Goal: Task Accomplishment & Management: Use online tool/utility

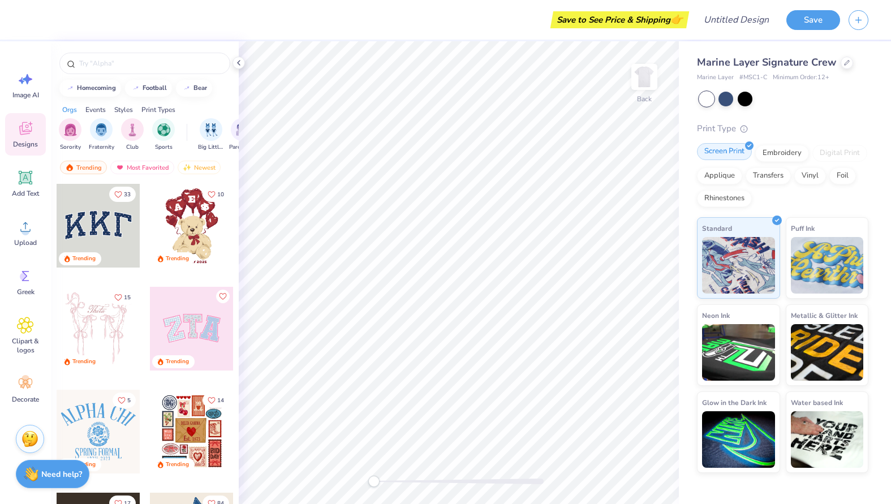
click at [726, 148] on div "Screen Print" at bounding box center [724, 151] width 55 height 17
click at [29, 235] on icon at bounding box center [25, 226] width 17 height 17
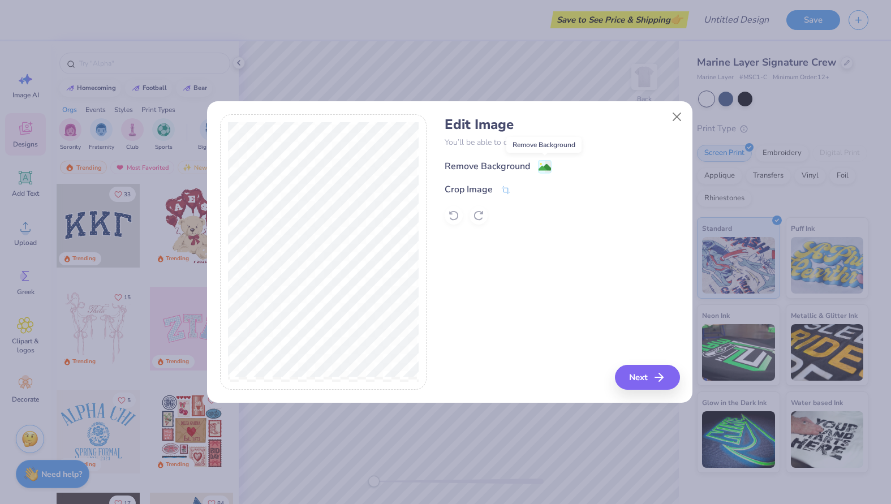
click at [543, 169] on image at bounding box center [545, 167] width 12 height 12
click at [640, 381] on button "Next" at bounding box center [649, 377] width 65 height 25
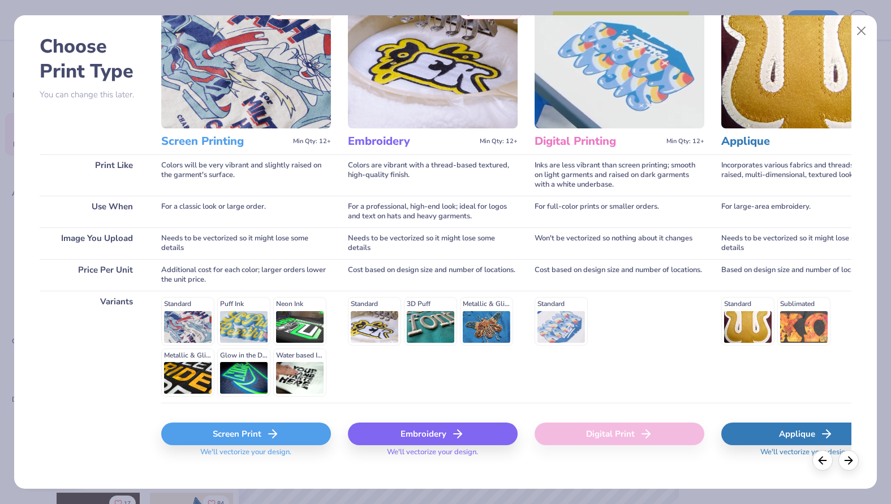
scroll to position [38, 0]
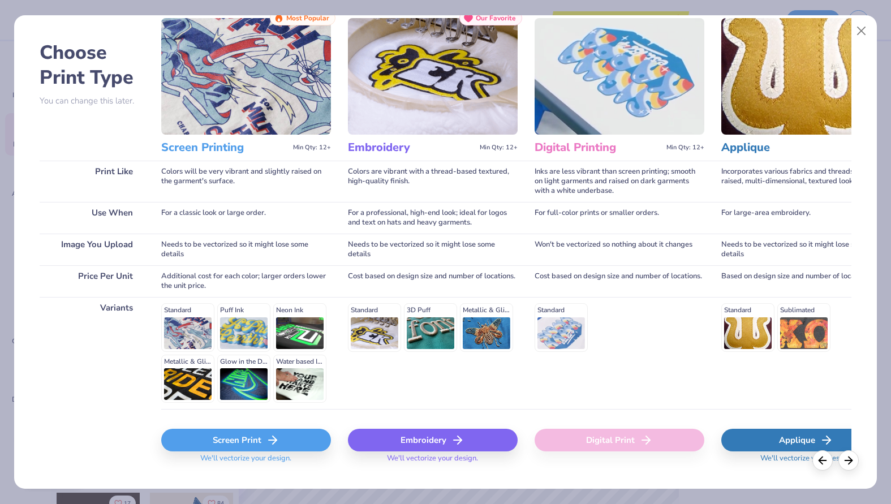
click at [605, 99] on img at bounding box center [620, 76] width 170 height 117
click at [613, 77] on img at bounding box center [620, 76] width 170 height 117
click at [610, 439] on div "Digital Print" at bounding box center [620, 440] width 170 height 23
click at [268, 442] on icon at bounding box center [273, 440] width 14 height 14
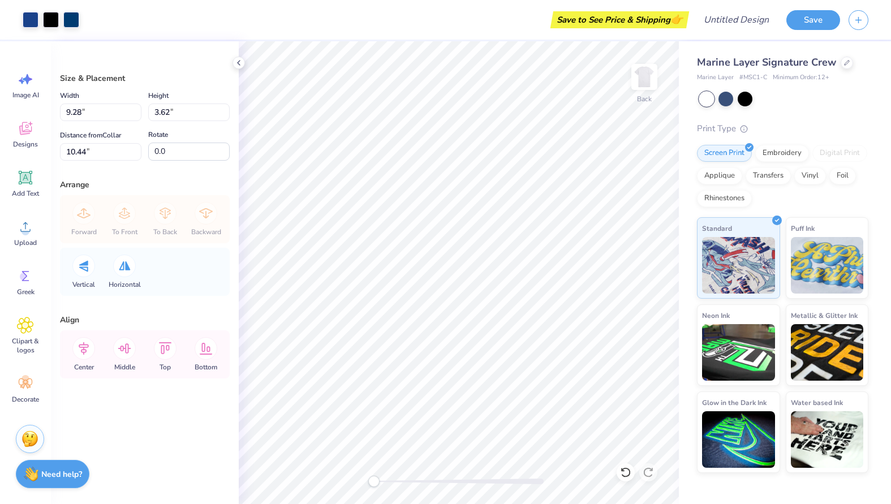
type input "6.35"
type input "2.47"
type input "3.00"
type input "5.61"
type input "2.18"
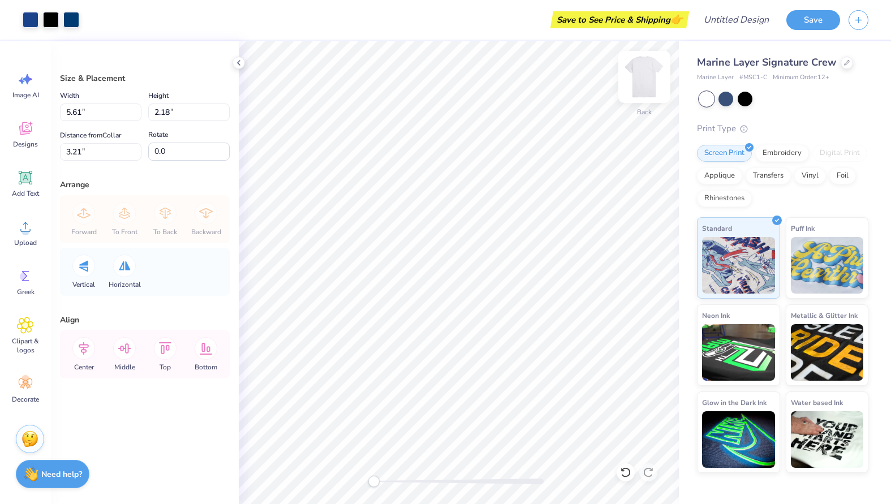
click at [648, 78] on img at bounding box center [644, 76] width 45 height 45
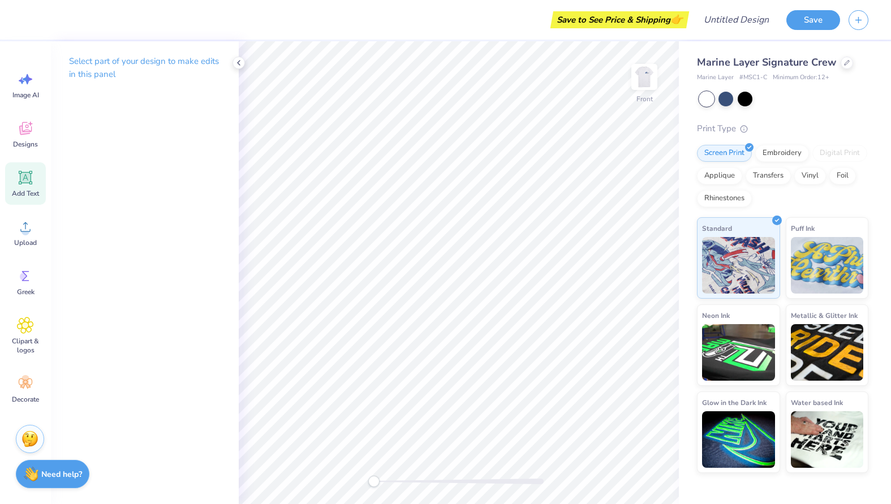
click at [31, 179] on icon at bounding box center [26, 178] width 14 height 14
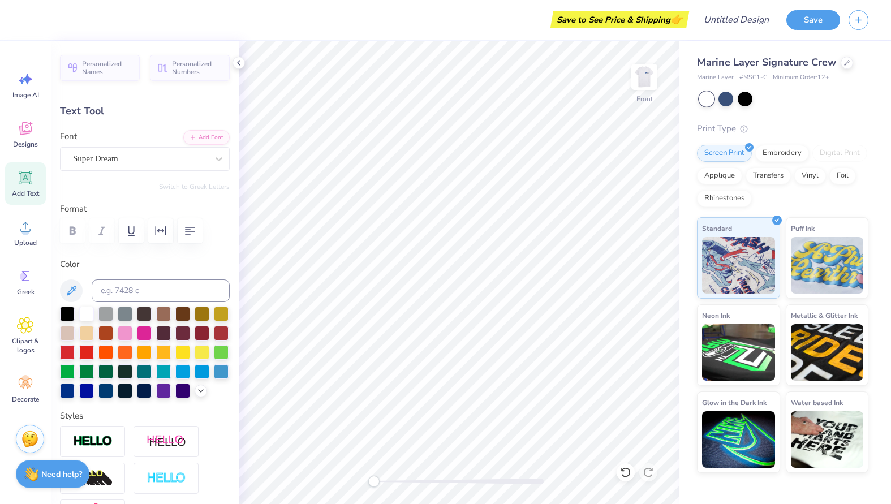
scroll to position [10, 1]
type textarea "H"
type textarea "[DOMAIN_NAME] [PHONE_NUMBER]"
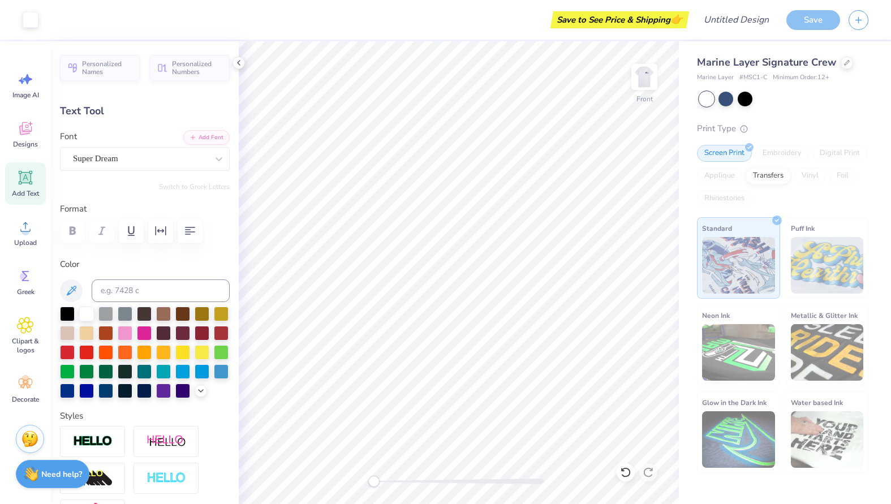
type input "15.92"
type input "3.93"
type input "11.79"
click at [196, 234] on icon "button" at bounding box center [190, 231] width 14 height 14
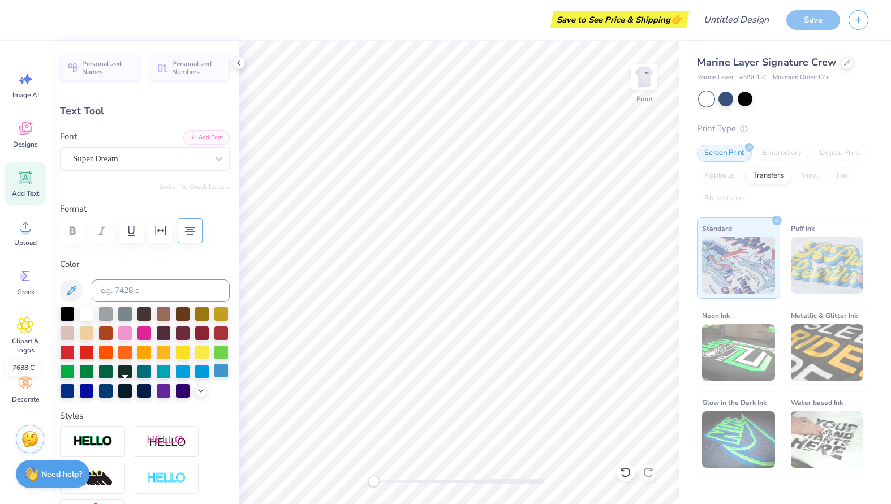
click at [214, 378] on div at bounding box center [221, 370] width 15 height 15
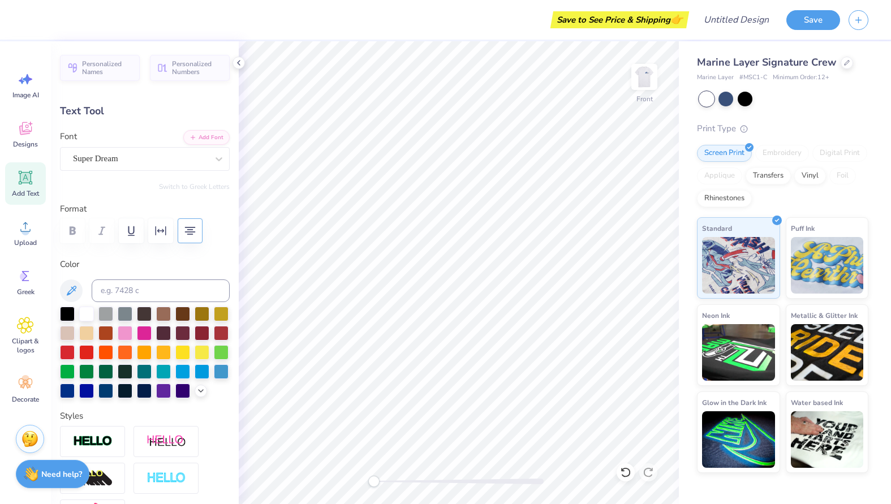
type input "13.07"
type input "3.23"
type input "4.19"
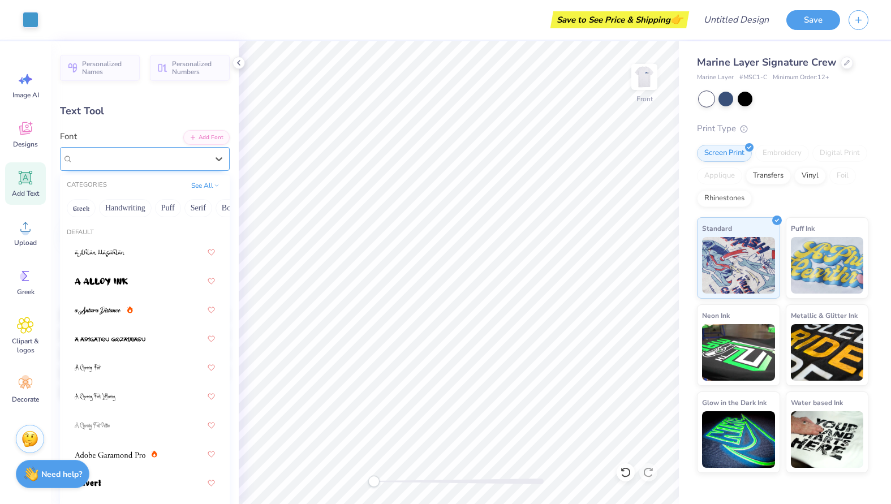
click at [188, 163] on div "Super Dream" at bounding box center [140, 159] width 137 height 18
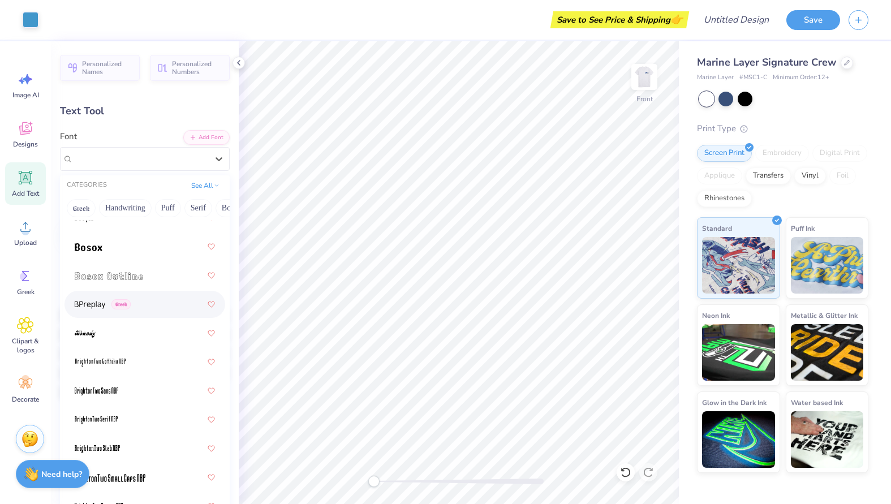
scroll to position [1081, 0]
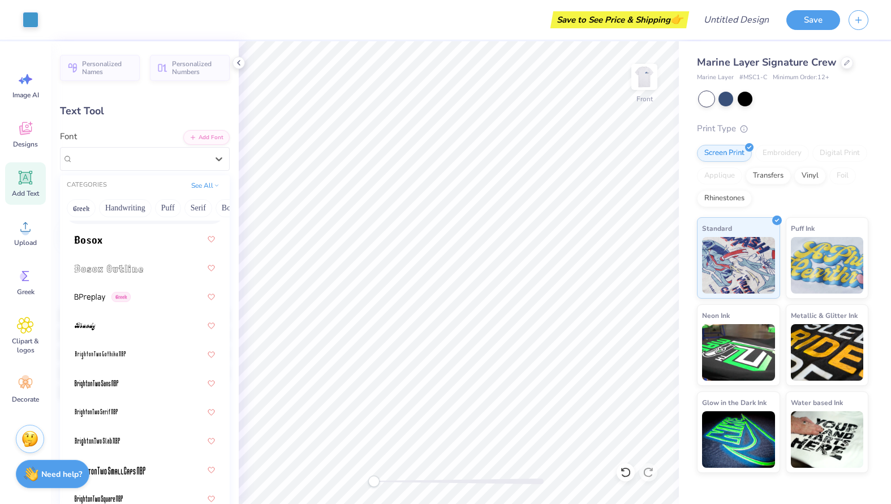
click at [137, 111] on div "Text Tool" at bounding box center [145, 111] width 170 height 15
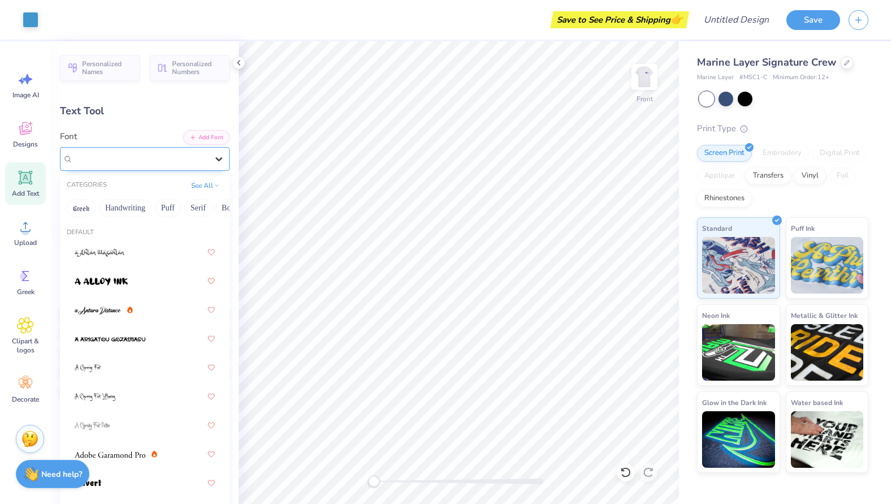
click at [216, 158] on icon at bounding box center [219, 159] width 7 height 4
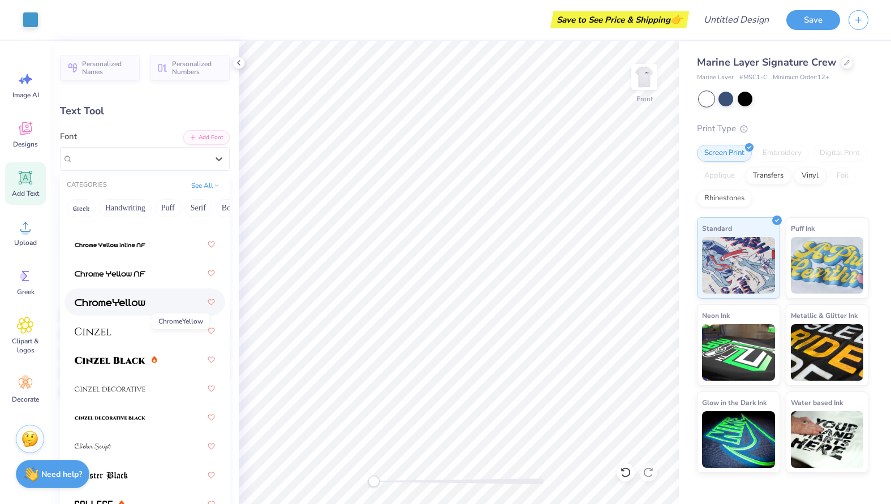
scroll to position [1827, 0]
click at [118, 358] on img at bounding box center [110, 359] width 71 height 8
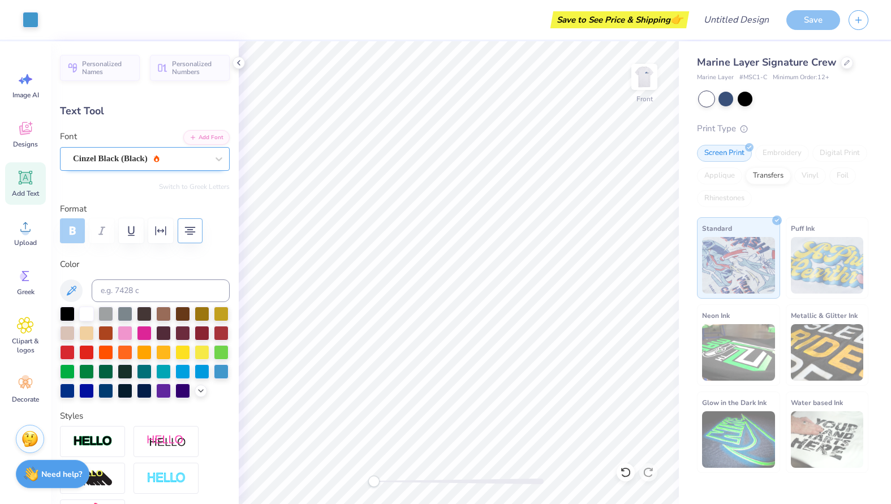
click at [138, 161] on div "Cinzel Black (Black)" at bounding box center [140, 159] width 137 height 18
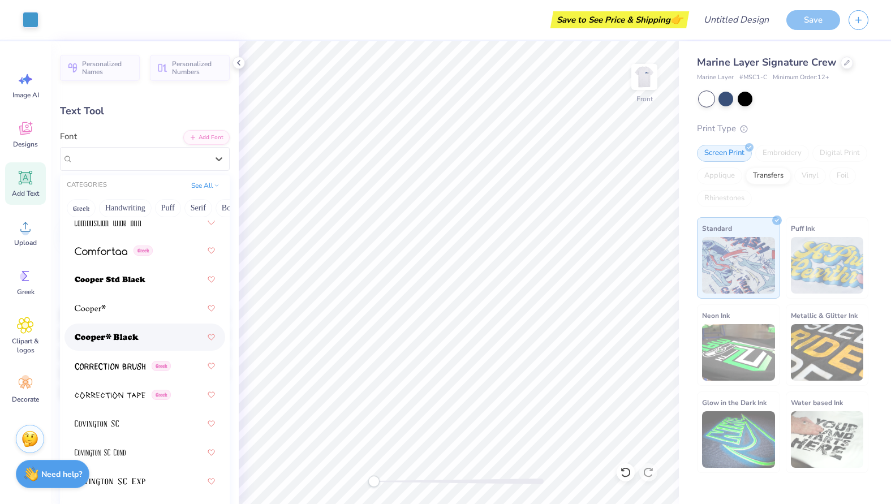
scroll to position [2452, 0]
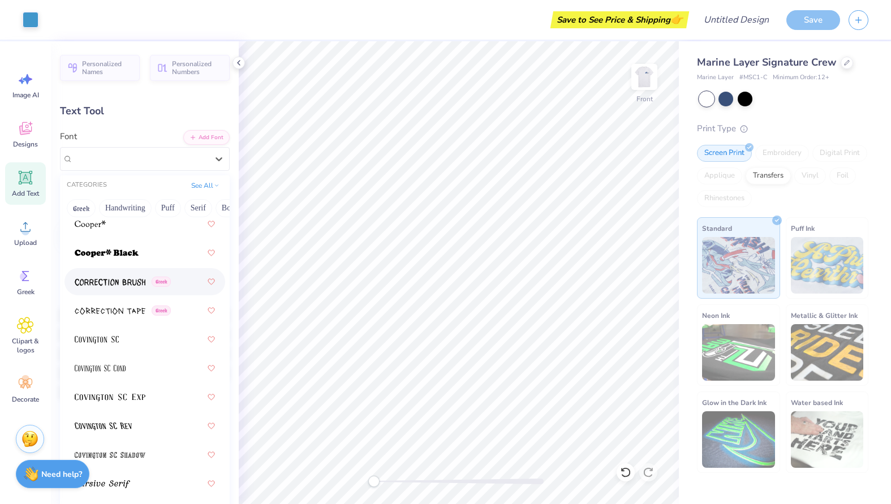
click at [122, 283] on img at bounding box center [110, 282] width 71 height 8
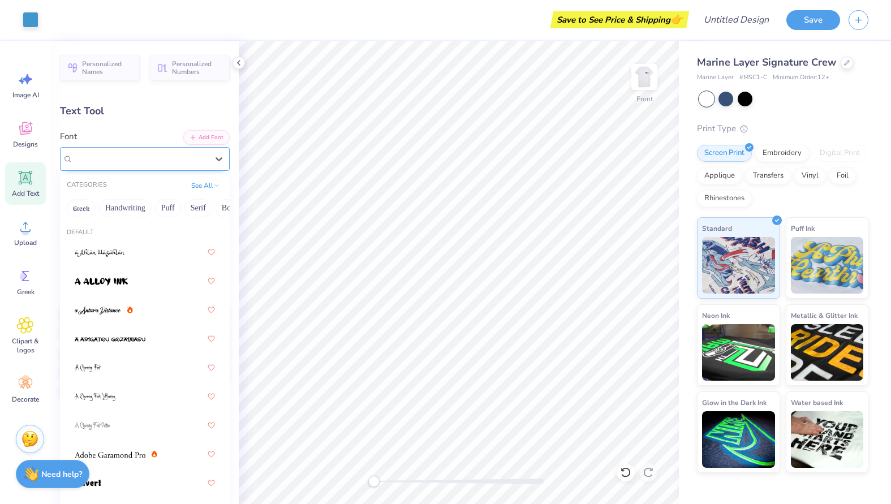
click at [117, 158] on div "Correction Brush Greek" at bounding box center [140, 159] width 137 height 18
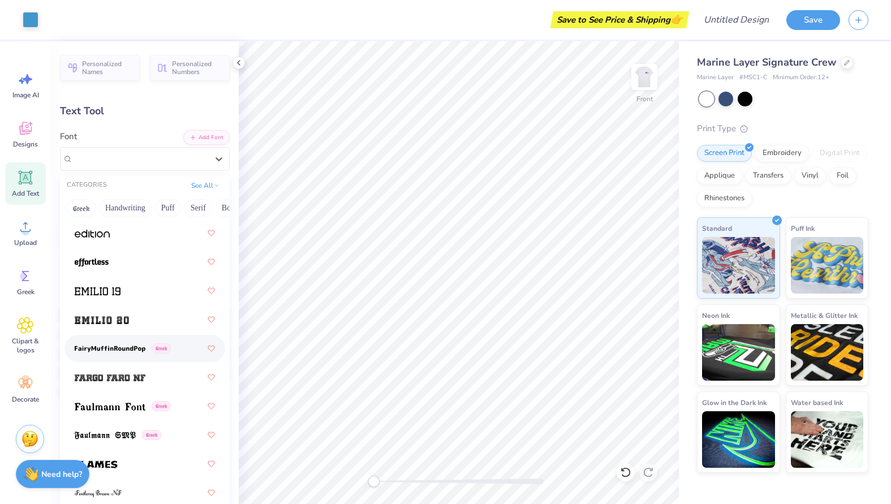
scroll to position [3224, 0]
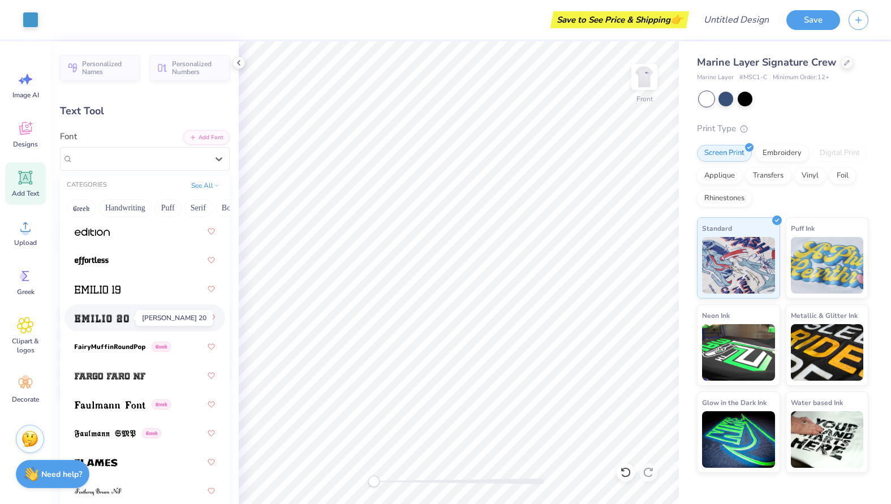
click at [116, 320] on img at bounding box center [102, 319] width 54 height 8
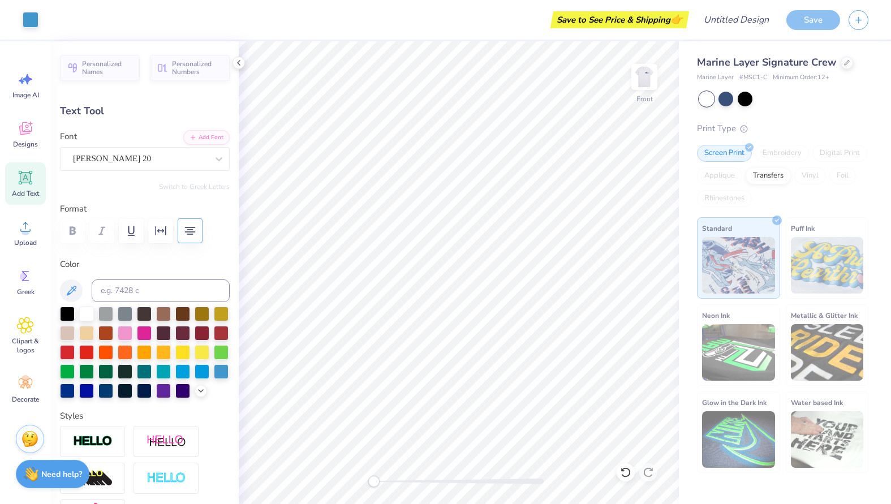
type input "15.92"
type input "2.67"
type input "4.47"
type input "12.10"
type input "2.03"
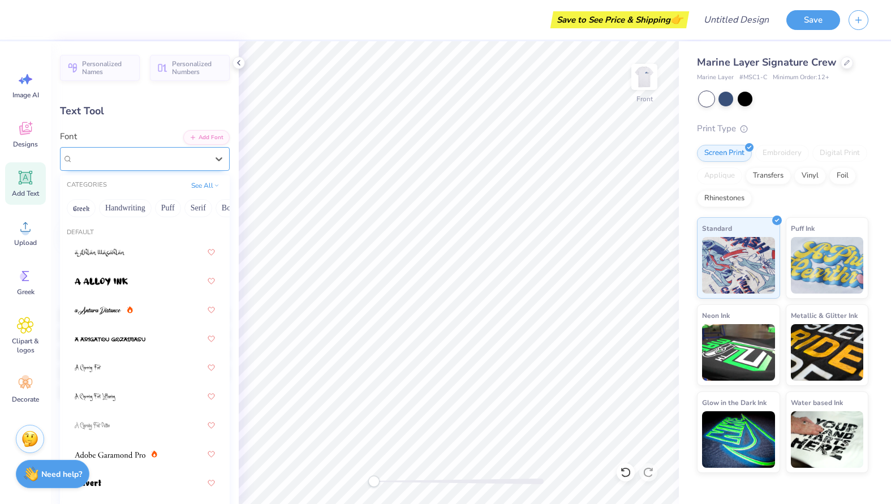
click at [133, 157] on div "[PERSON_NAME] 20" at bounding box center [140, 159] width 137 height 18
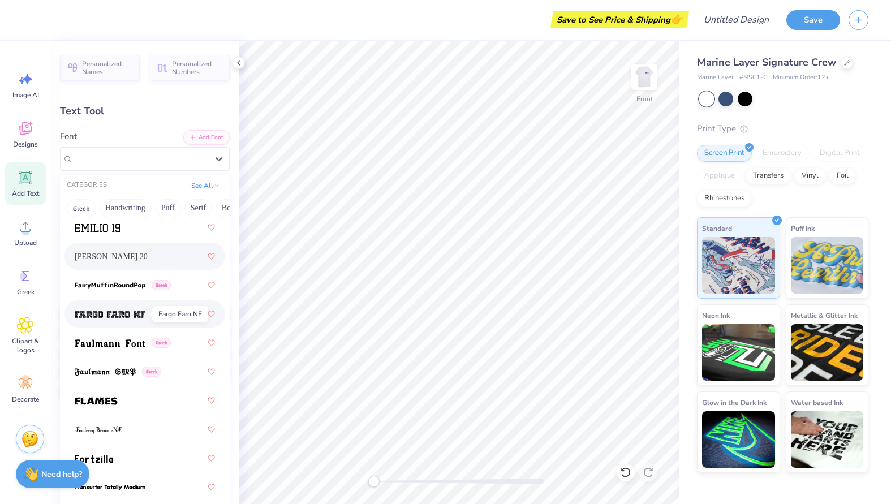
scroll to position [3290, 0]
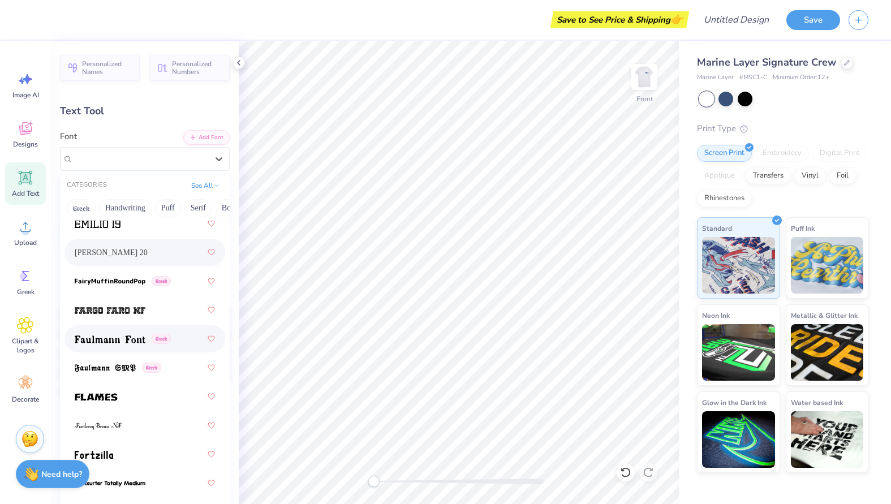
click at [121, 339] on img at bounding box center [110, 340] width 71 height 8
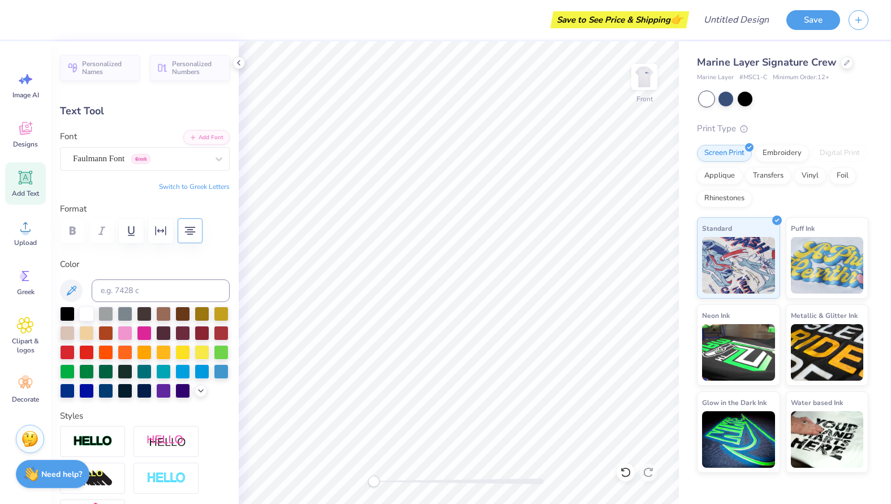
type input "7.04"
type input "1.93"
type input "4.43"
type input "11.26"
type input "3.09"
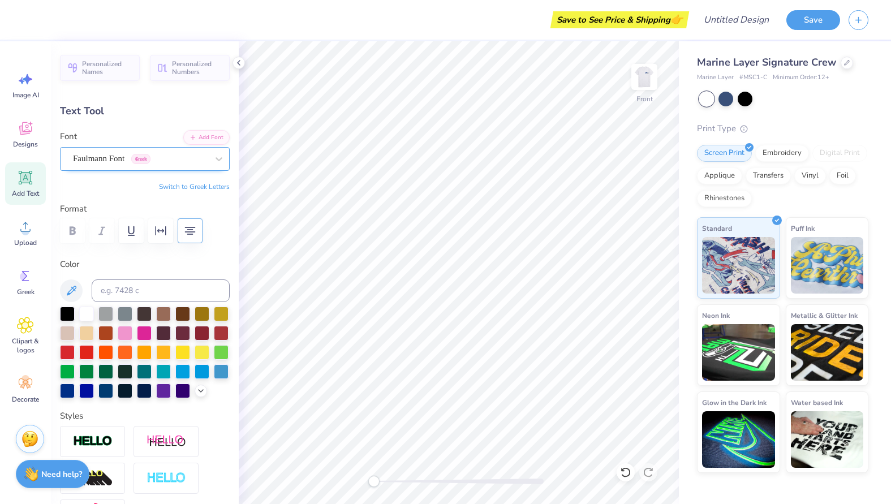
click at [118, 159] on div "Faulmann Font Greek" at bounding box center [140, 159] width 137 height 18
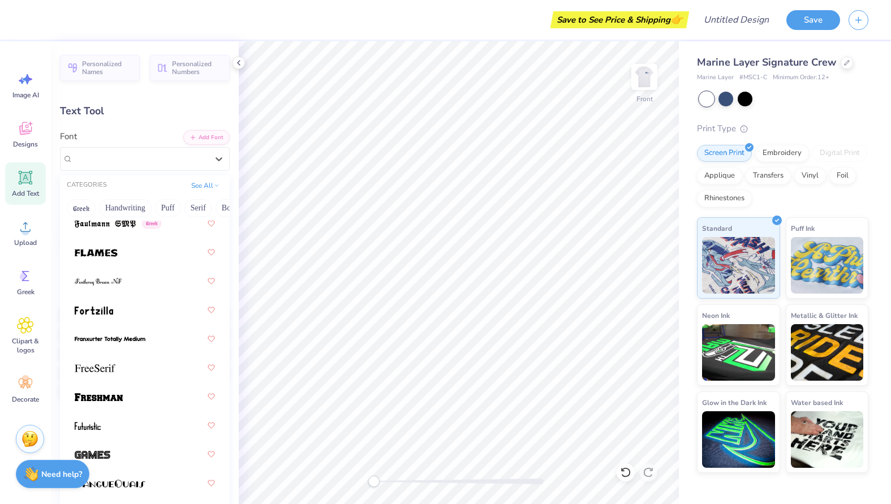
scroll to position [3528, 0]
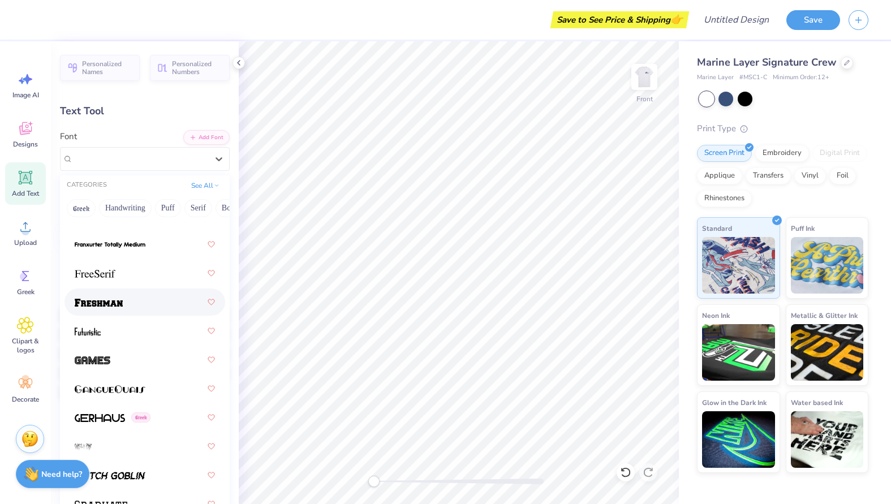
click at [121, 307] on span at bounding box center [99, 302] width 48 height 12
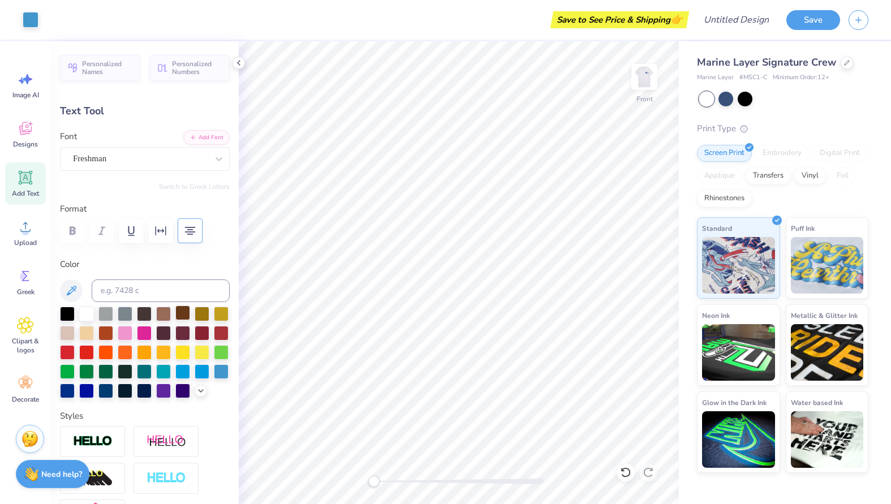
type input "13.89"
type input "3.01"
type input "4.72"
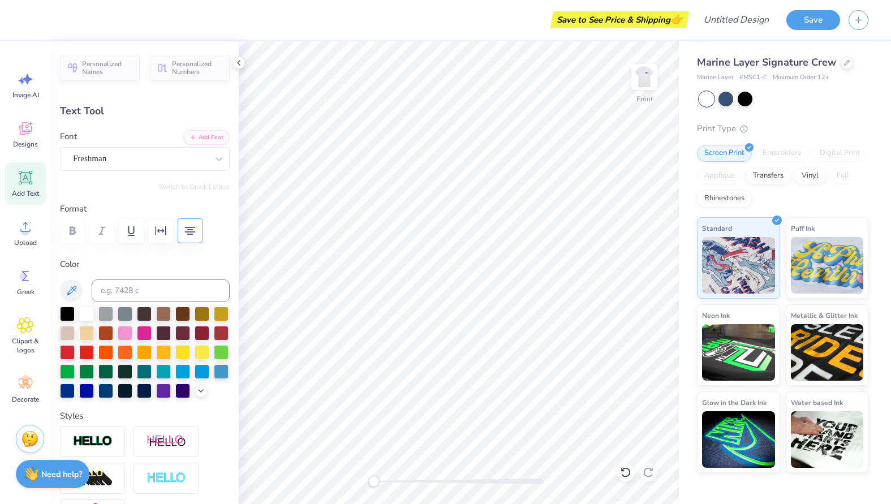
type textarea "[DOMAIN_NAME] [PHONE_NUMBER]"
click at [647, 80] on img at bounding box center [644, 76] width 45 height 45
click at [645, 80] on img at bounding box center [644, 76] width 45 height 45
type input "4.61"
click at [75, 388] on div at bounding box center [67, 389] width 15 height 15
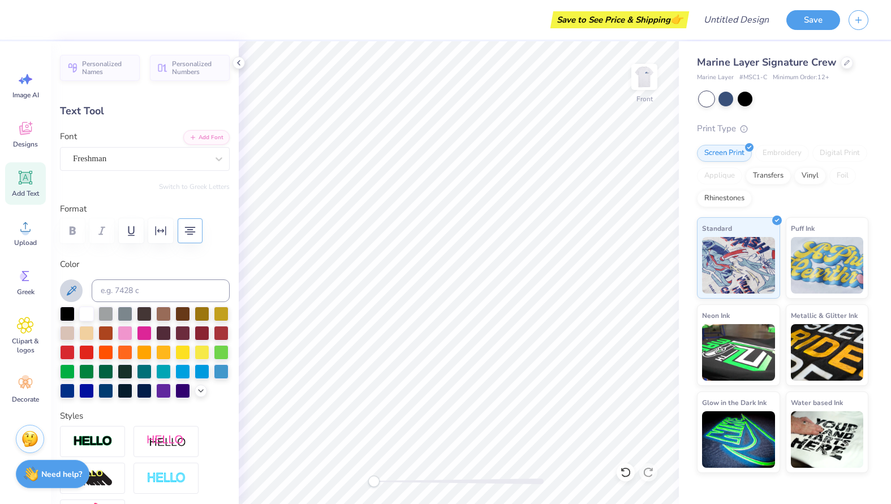
click at [65, 289] on icon at bounding box center [72, 291] width 14 height 14
click at [69, 287] on icon at bounding box center [72, 291] width 14 height 14
click at [70, 288] on icon at bounding box center [72, 291] width 14 height 14
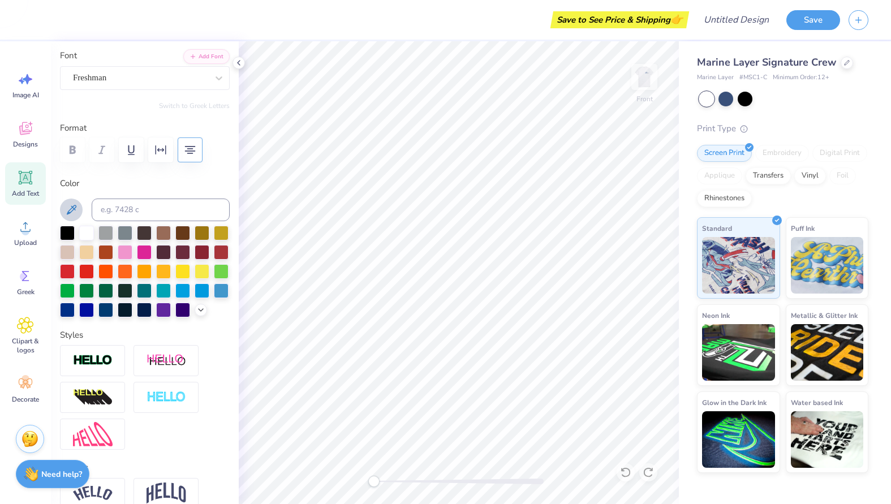
scroll to position [83, 0]
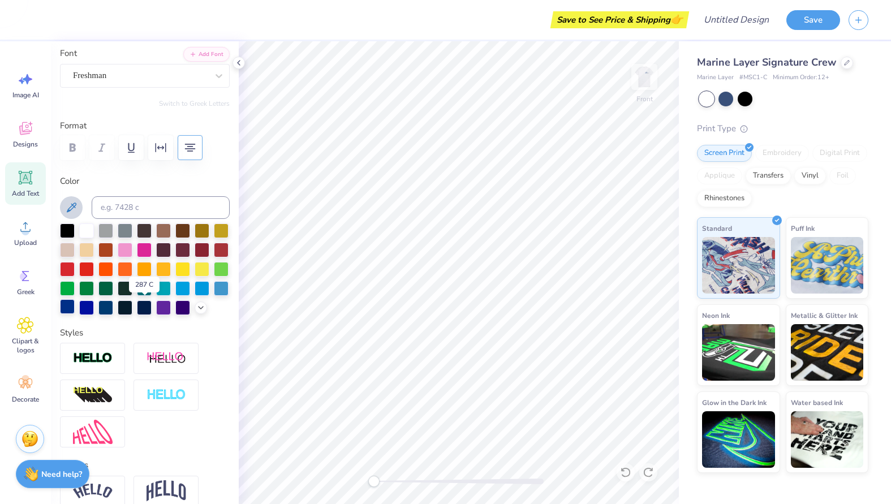
click at [75, 312] on div at bounding box center [67, 306] width 15 height 15
click at [94, 309] on div at bounding box center [86, 306] width 15 height 15
click at [137, 314] on div at bounding box center [144, 306] width 15 height 15
click at [196, 311] on icon at bounding box center [200, 306] width 9 height 9
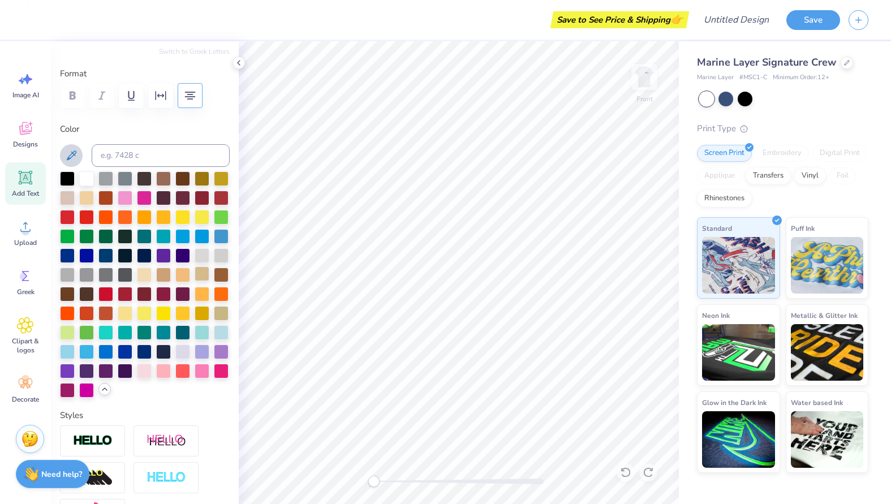
scroll to position [189, 0]
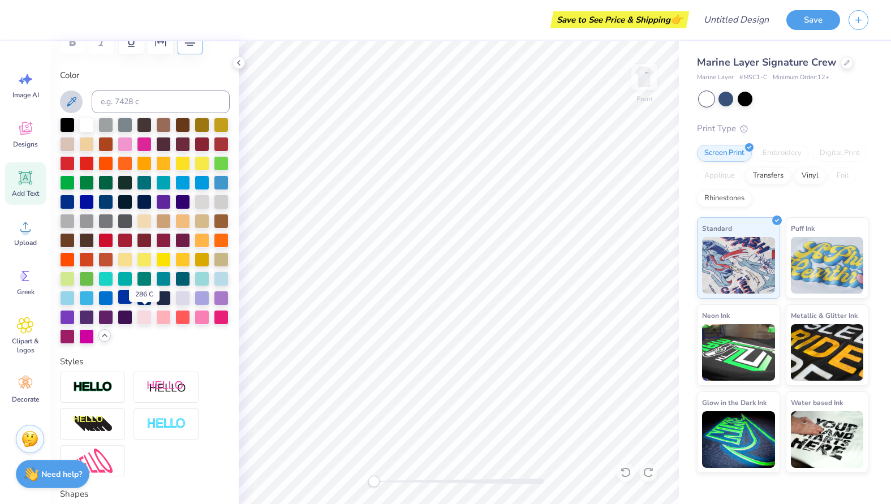
click at [132, 304] on div at bounding box center [125, 297] width 15 height 15
click at [645, 80] on img at bounding box center [644, 76] width 45 height 45
click at [645, 80] on img at bounding box center [644, 77] width 23 height 23
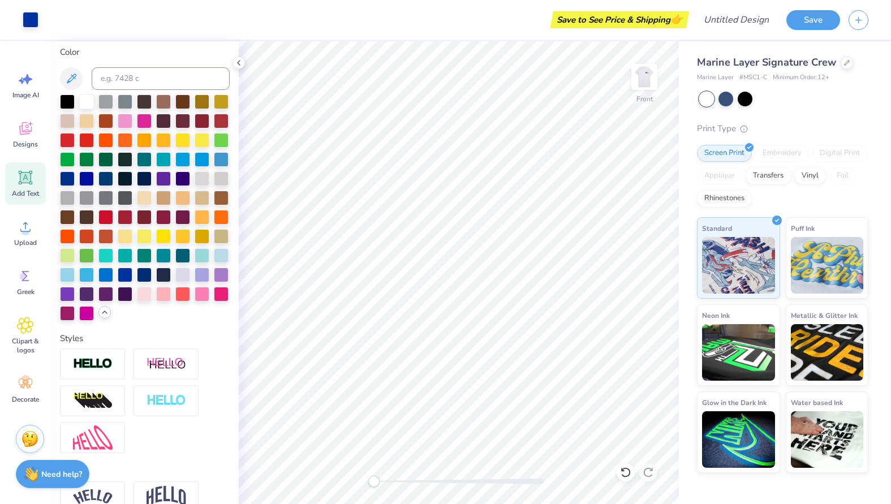
scroll to position [268, 0]
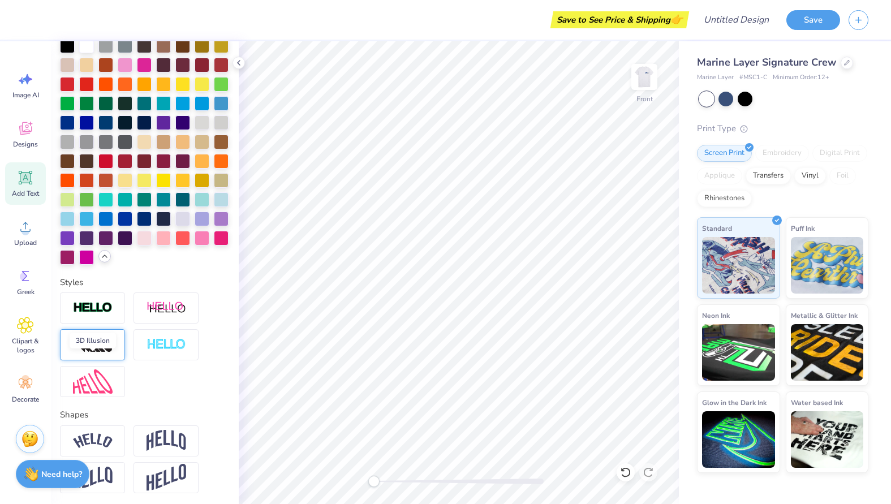
click at [95, 354] on img at bounding box center [93, 345] width 40 height 18
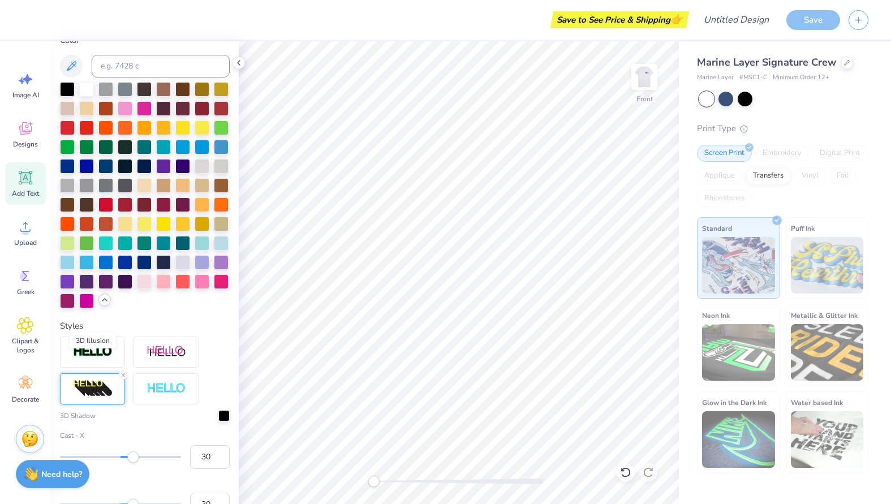
scroll to position [312, 0]
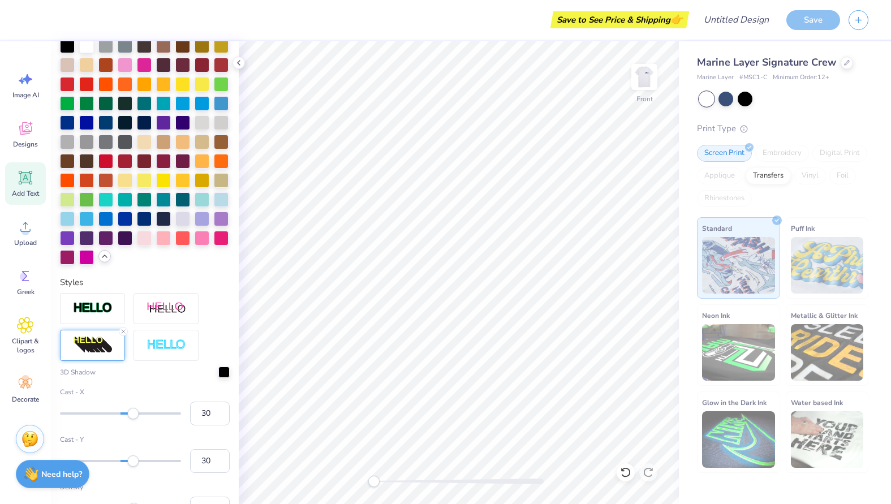
click at [96, 315] on img at bounding box center [93, 308] width 40 height 13
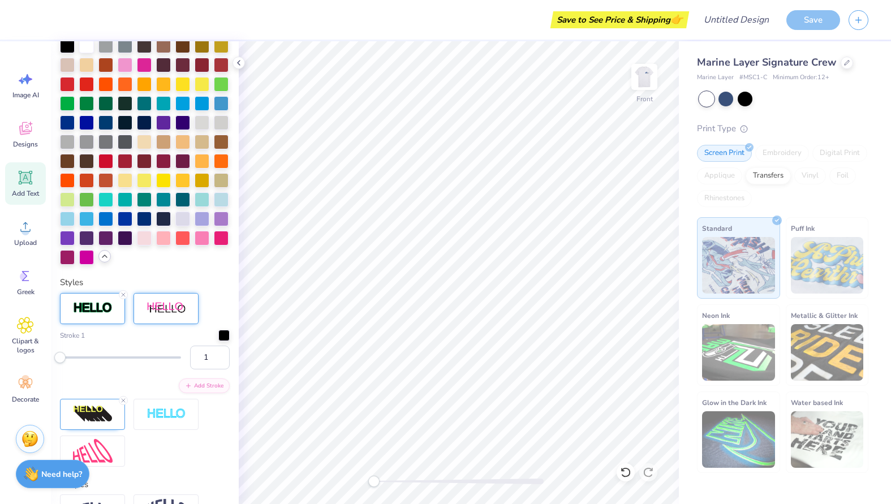
click at [164, 316] on img at bounding box center [167, 309] width 40 height 14
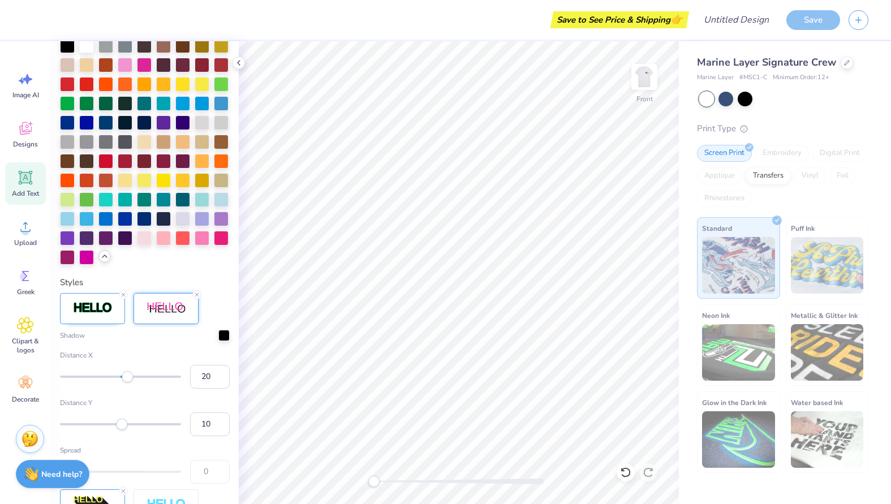
scroll to position [10, 2]
click at [200, 299] on div at bounding box center [196, 294] width 9 height 9
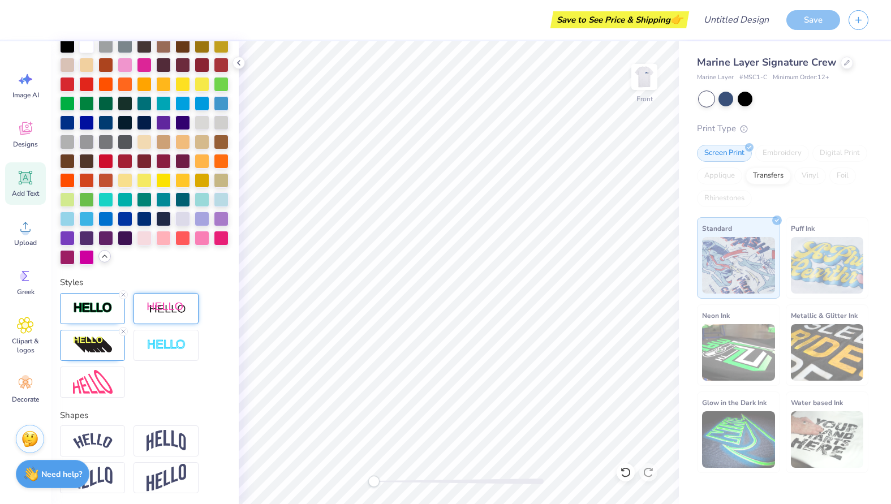
scroll to position [10, 5]
click at [122, 335] on icon at bounding box center [123, 331] width 7 height 7
type input "12.25"
type input "2.66"
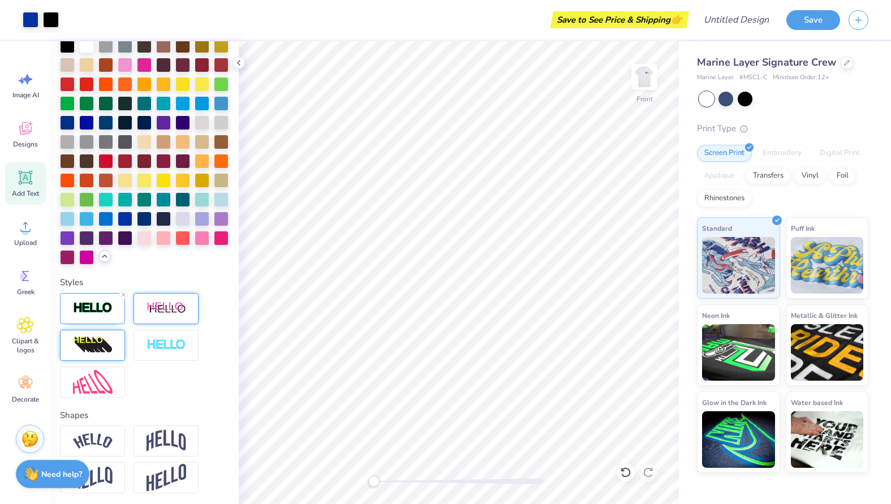
type input "4.83"
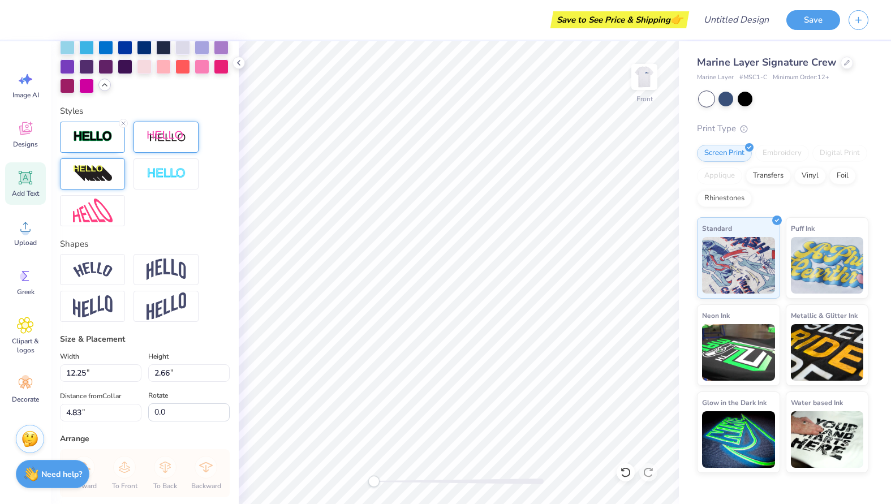
scroll to position [491, 0]
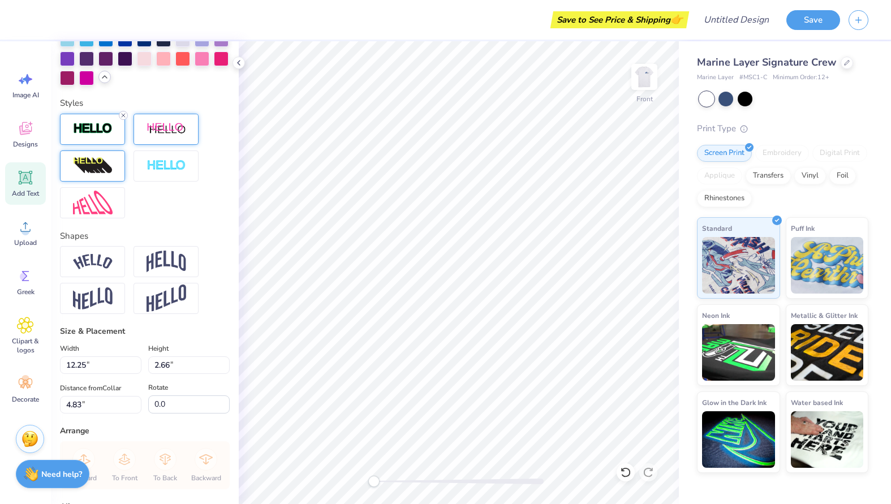
click at [122, 119] on icon at bounding box center [123, 115] width 7 height 7
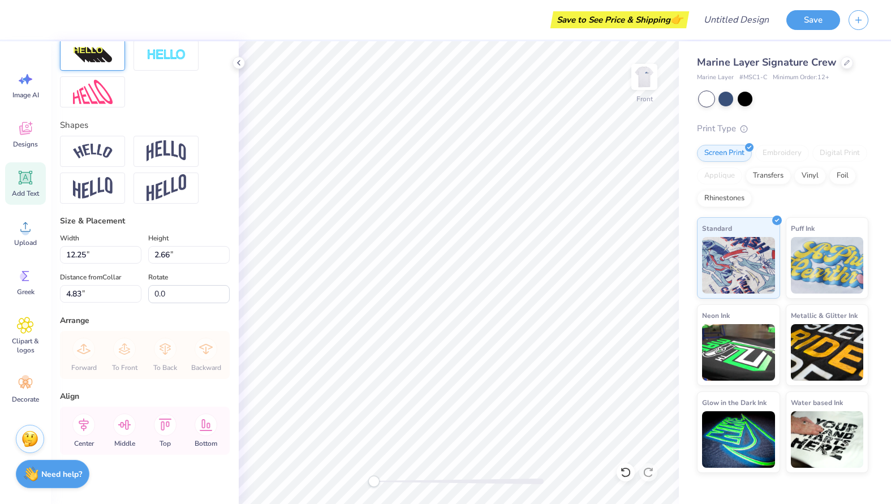
scroll to position [584, 0]
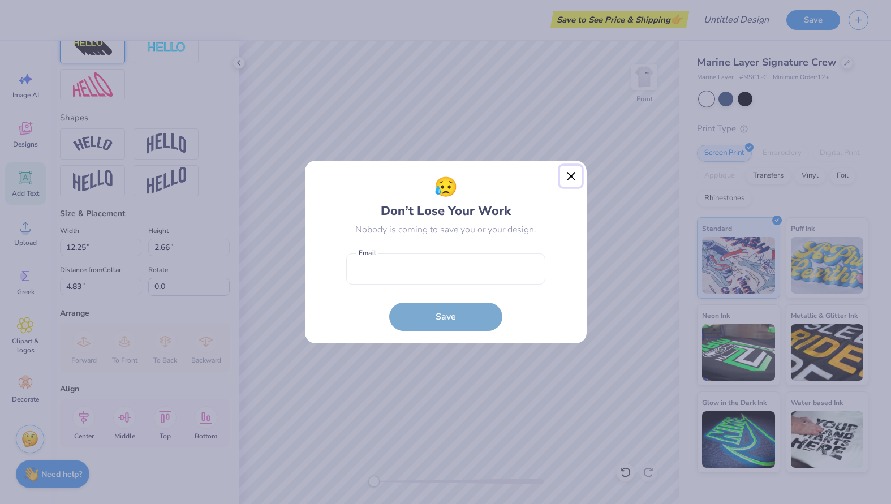
click at [575, 173] on button "Close" at bounding box center [571, 177] width 22 height 22
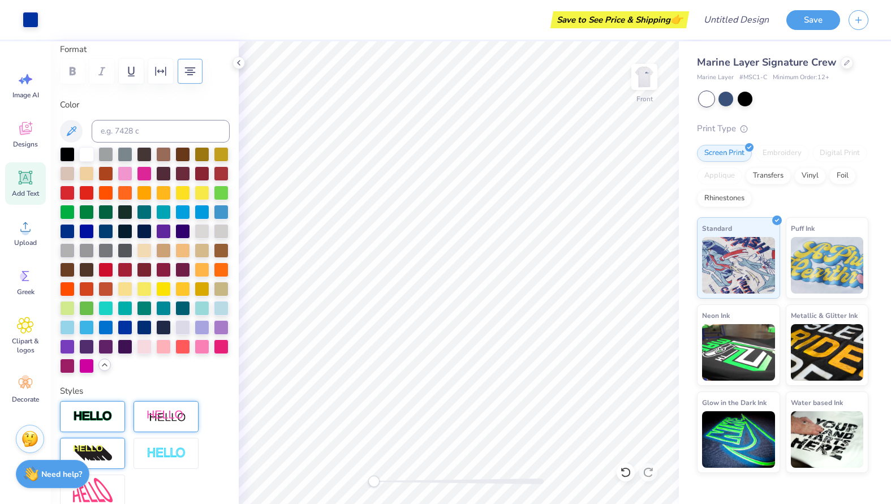
scroll to position [0, 0]
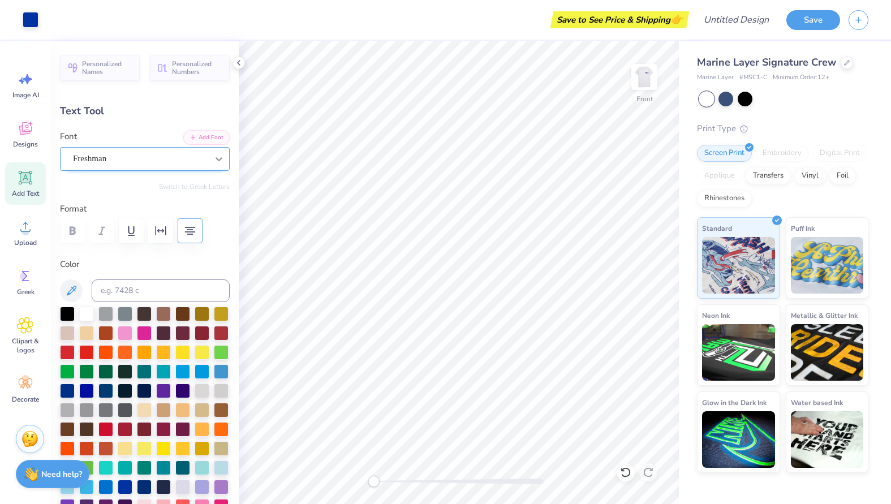
type input "12.24"
type input "2.65"
type input "4.82"
click at [213, 160] on icon at bounding box center [218, 158] width 11 height 11
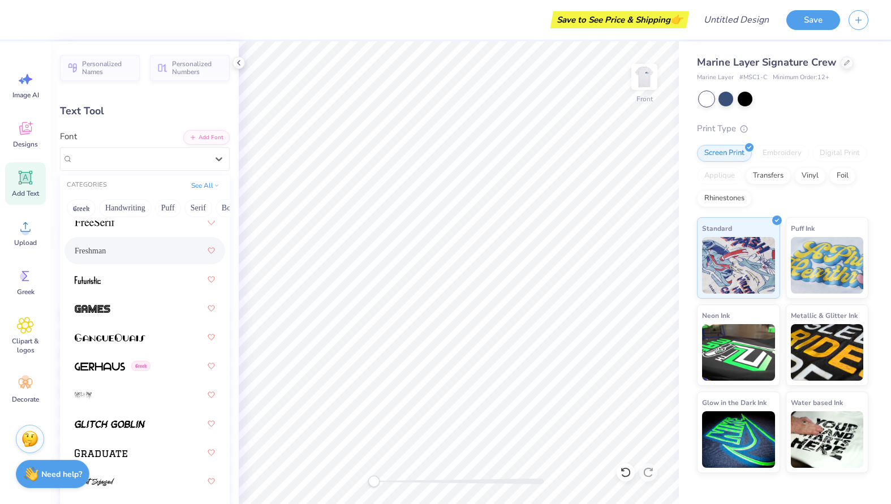
scroll to position [3595, 0]
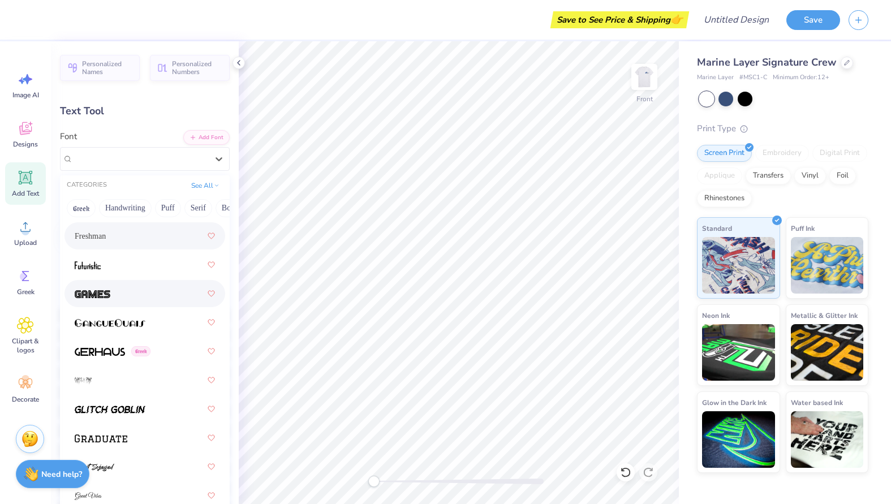
click at [140, 294] on div at bounding box center [145, 293] width 140 height 20
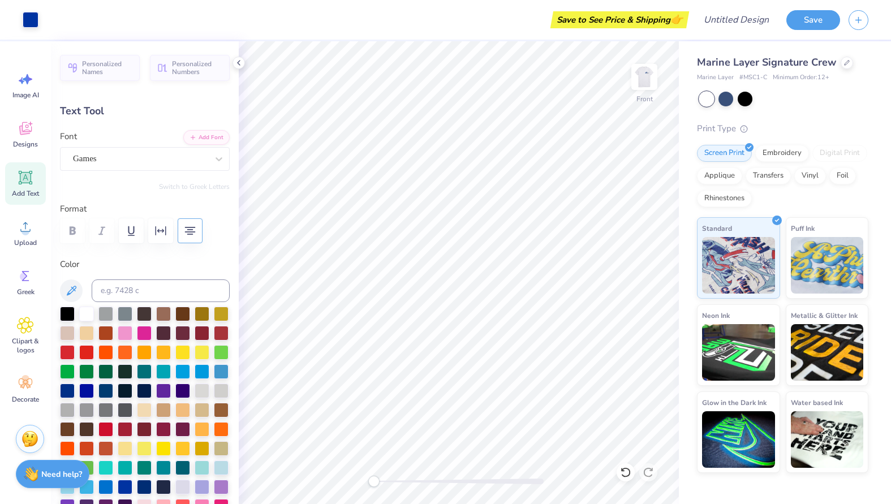
type input "11.81"
type input "2.68"
type input "4.80"
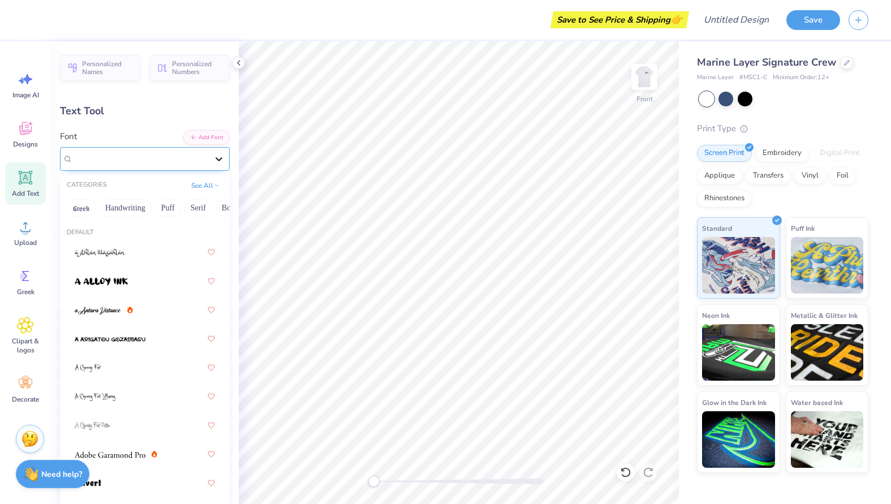
click at [213, 151] on div at bounding box center [219, 159] width 20 height 20
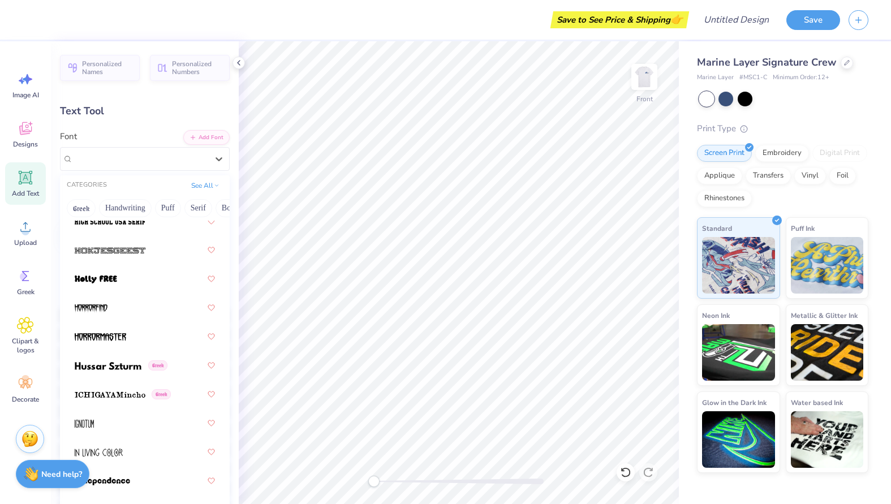
scroll to position [4100, 0]
click at [124, 368] on img at bounding box center [108, 366] width 67 height 8
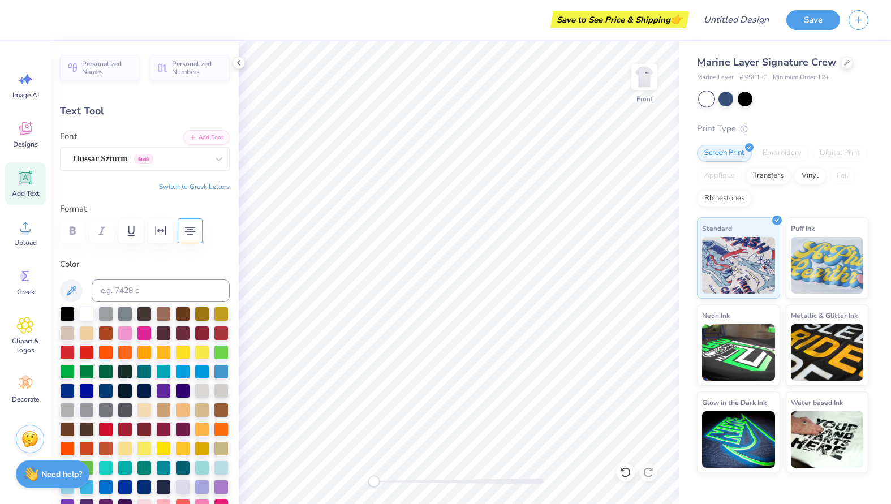
scroll to position [10, 7]
type textarea "[DOMAIN_NAME] [PHONE_NUMBER]"
type input "12.89"
type input "2.87"
type input "4.70"
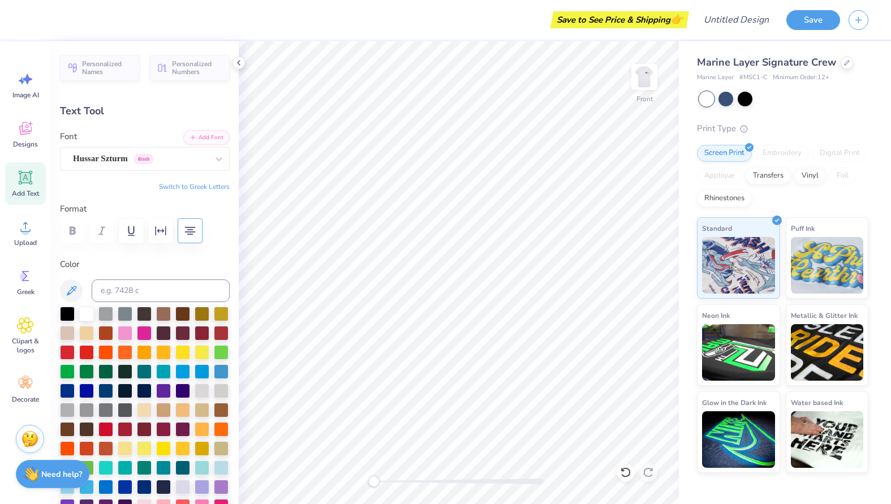
click at [71, 230] on div at bounding box center [145, 230] width 170 height 25
click at [170, 231] on button "button" at bounding box center [160, 230] width 25 height 25
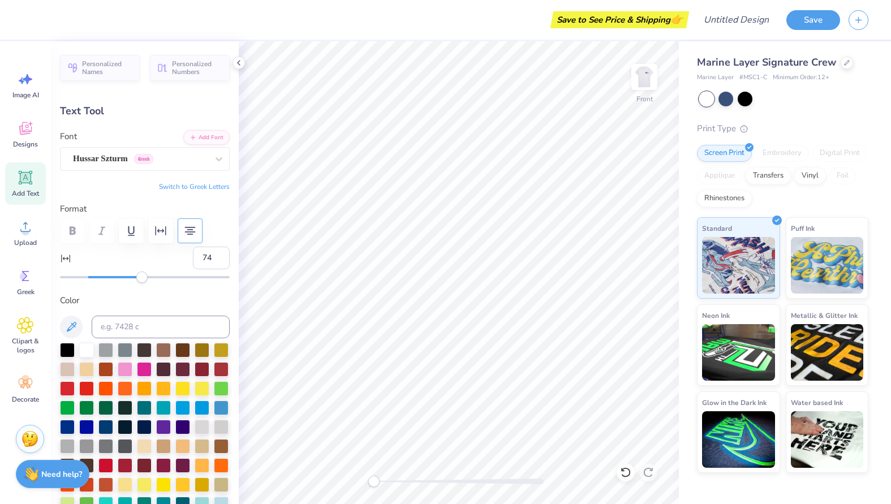
type input "76"
drag, startPoint x: 87, startPoint y: 277, endPoint x: 190, endPoint y: 276, distance: 102.4
click at [190, 276] on div "Accessibility label" at bounding box center [188, 277] width 11 height 11
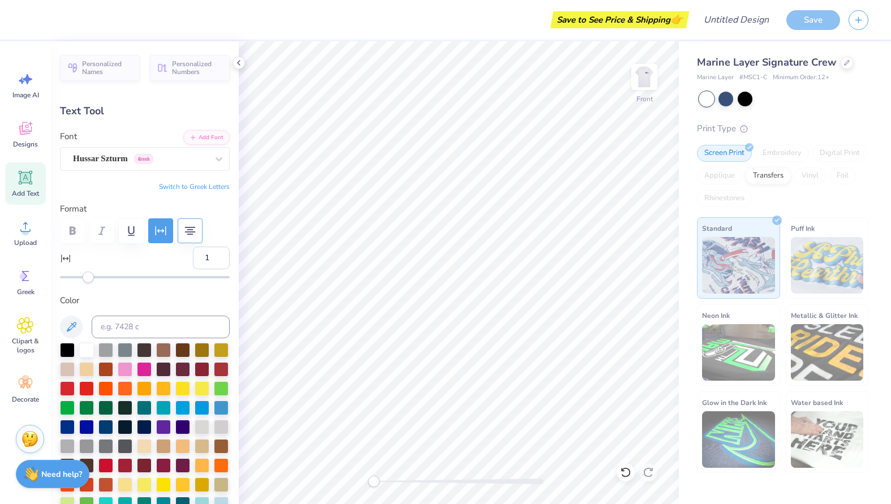
type input "0"
drag, startPoint x: 189, startPoint y: 277, endPoint x: 87, endPoint y: 277, distance: 102.4
click at [87, 277] on div "Accessibility label" at bounding box center [86, 277] width 11 height 11
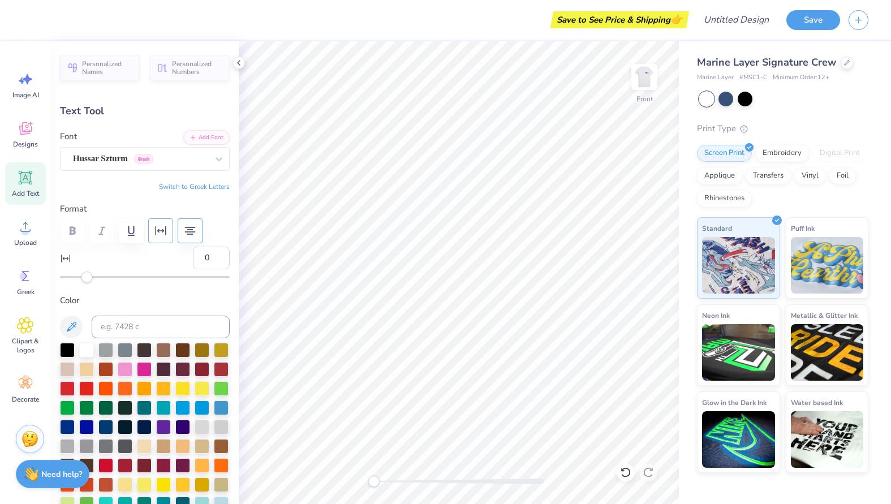
click at [168, 231] on button "button" at bounding box center [160, 230] width 25 height 25
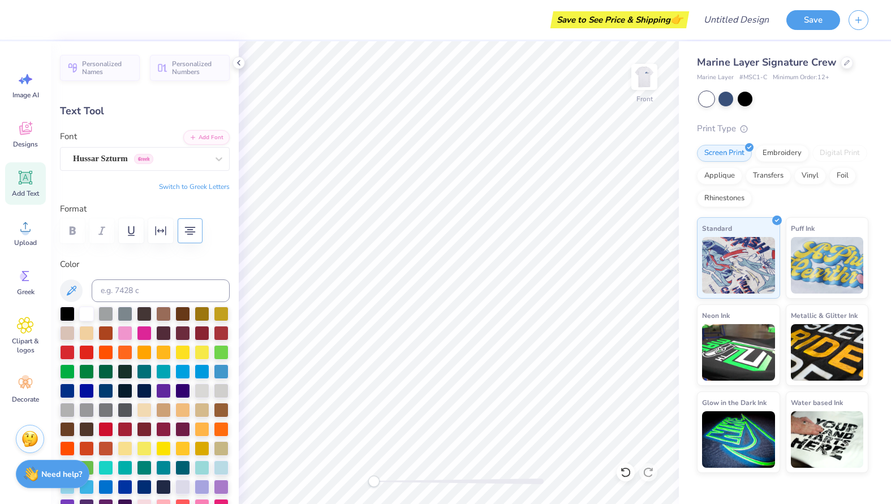
type input "11.67"
type input "2.60"
type input "5.28"
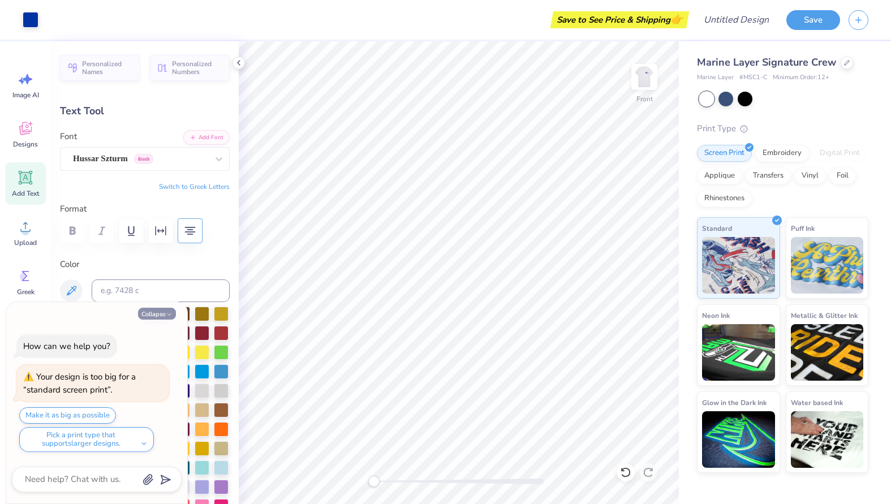
click at [154, 316] on button "Collapse" at bounding box center [157, 314] width 38 height 12
type textarea "x"
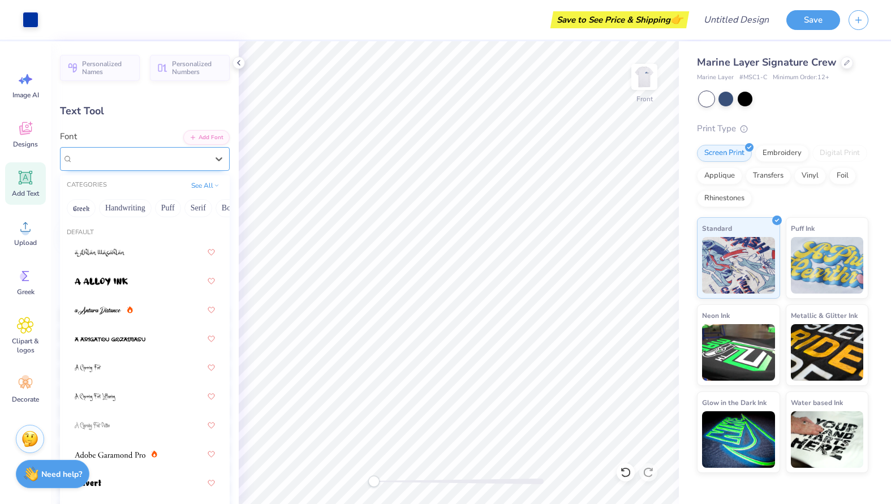
click at [199, 168] on div "Hussar Szturm Greek" at bounding box center [145, 159] width 170 height 24
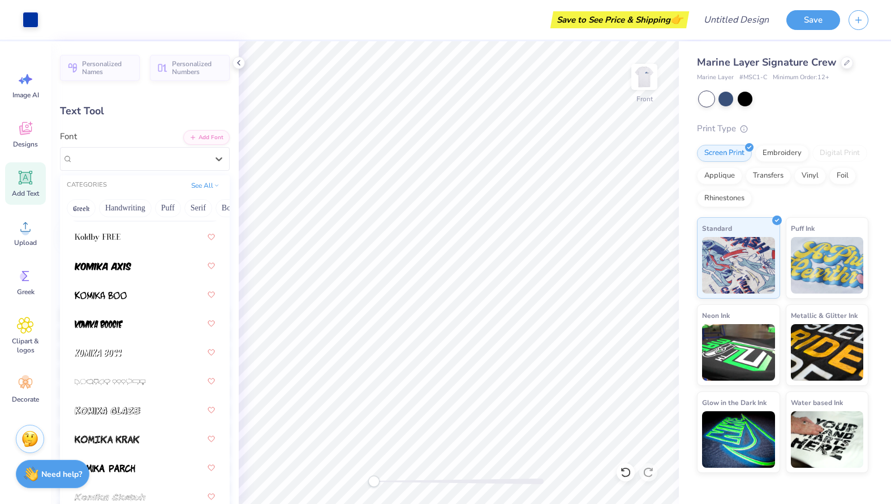
scroll to position [4607, 0]
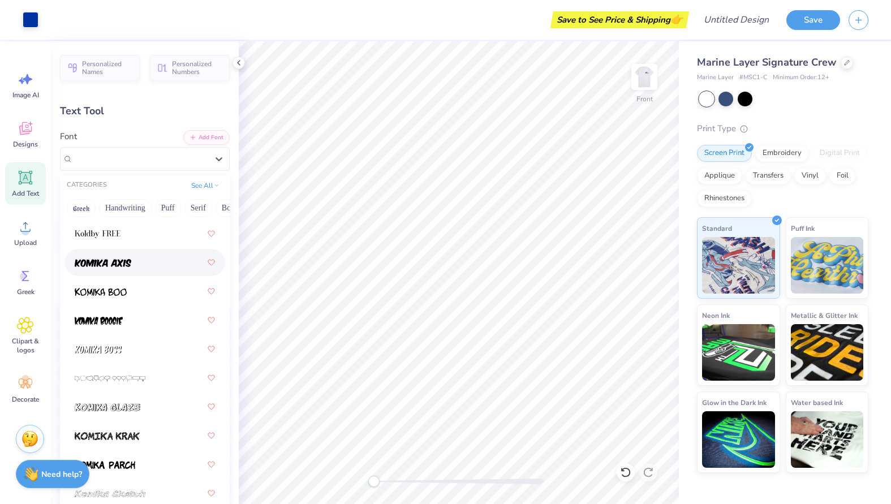
click at [139, 270] on div at bounding box center [145, 262] width 140 height 20
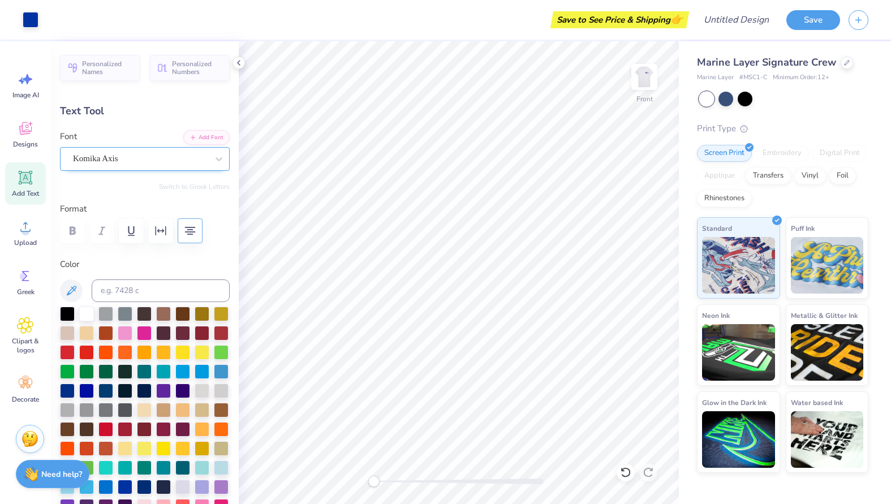
click at [164, 155] on div "Komika Axis" at bounding box center [140, 159] width 137 height 18
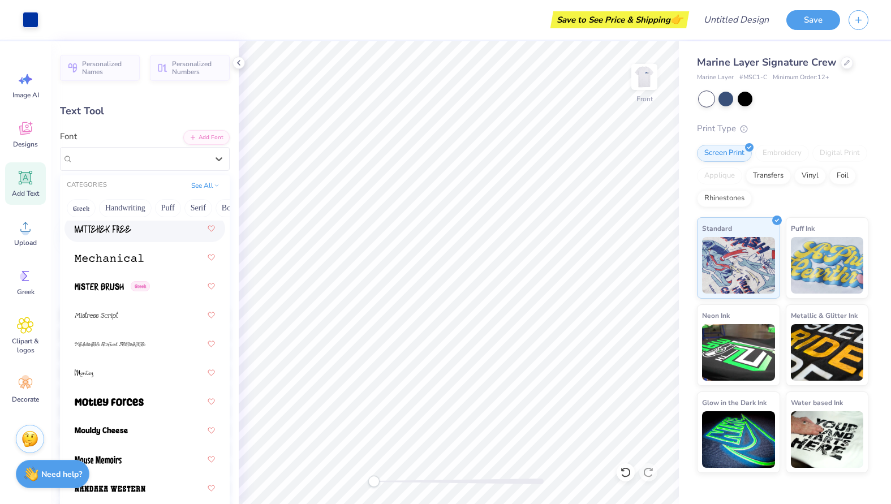
scroll to position [5796, 0]
click at [109, 289] on img at bounding box center [99, 286] width 49 height 8
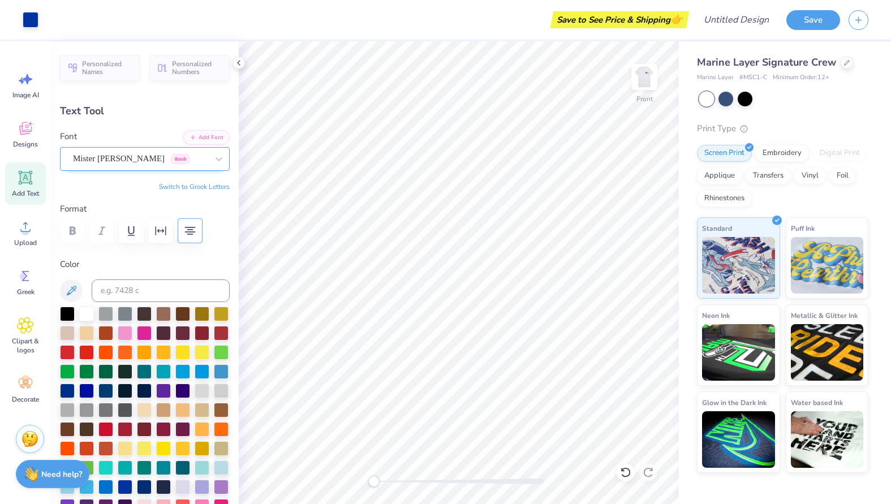
click at [161, 162] on div "Mister Brush Greek" at bounding box center [140, 159] width 137 height 18
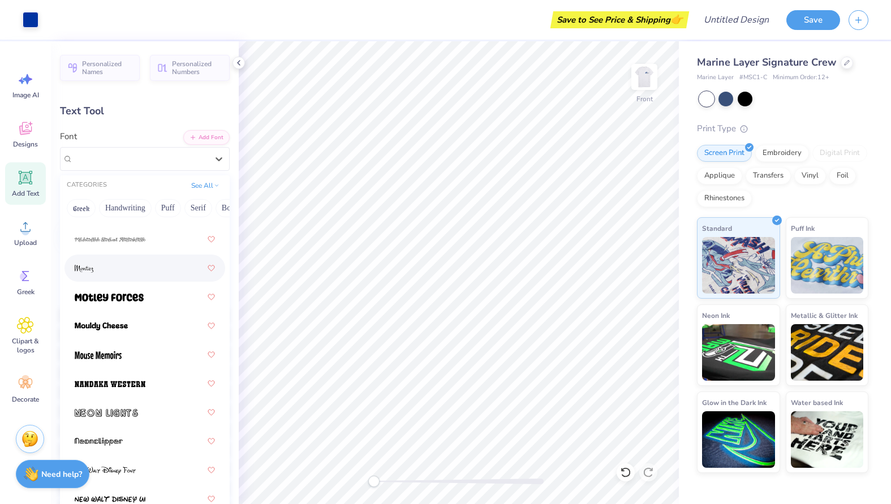
scroll to position [5918, 0]
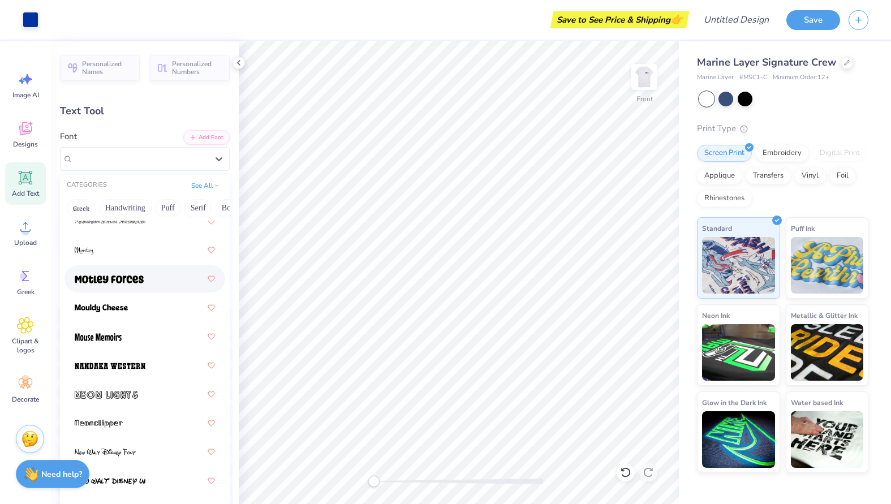
click at [137, 287] on div at bounding box center [145, 279] width 140 height 20
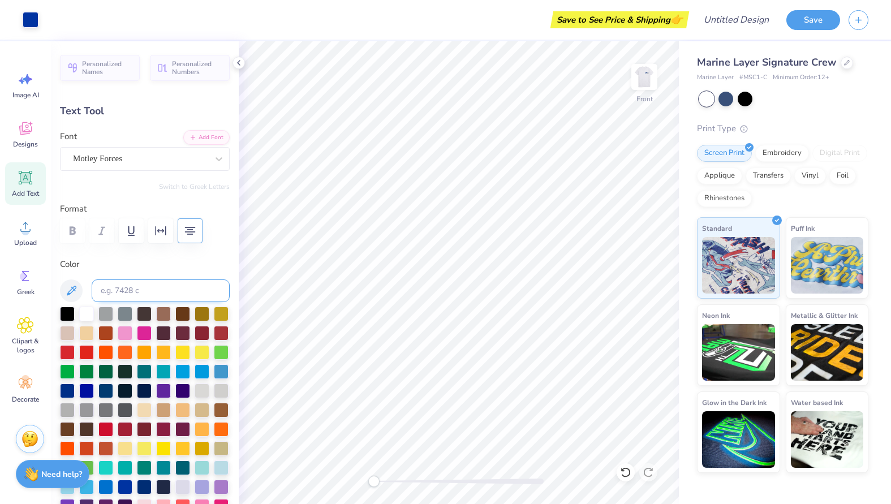
type input "10.16"
type input "2.47"
type input "4.84"
click at [128, 157] on div "Motley Forces" at bounding box center [140, 159] width 137 height 18
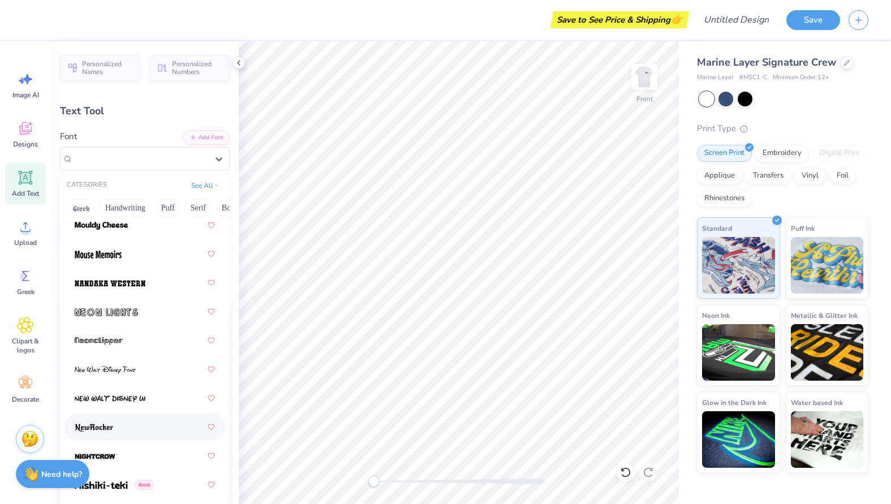
scroll to position [5945, 0]
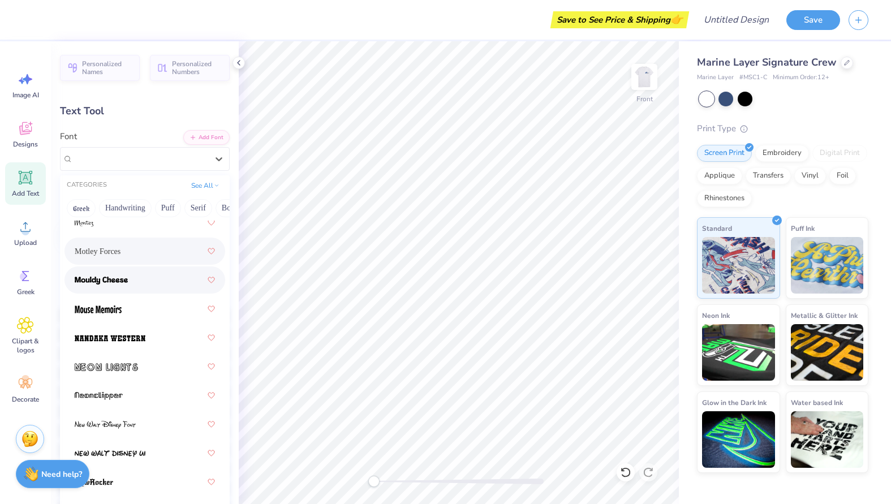
click at [140, 287] on div at bounding box center [145, 280] width 140 height 20
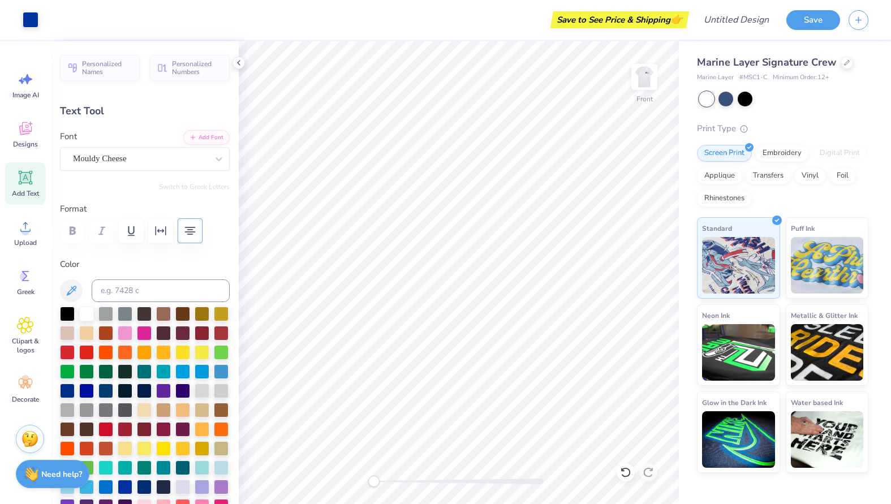
type input "10.22"
type input "2.49"
type input "4.83"
type input "11.26"
type input "2.74"
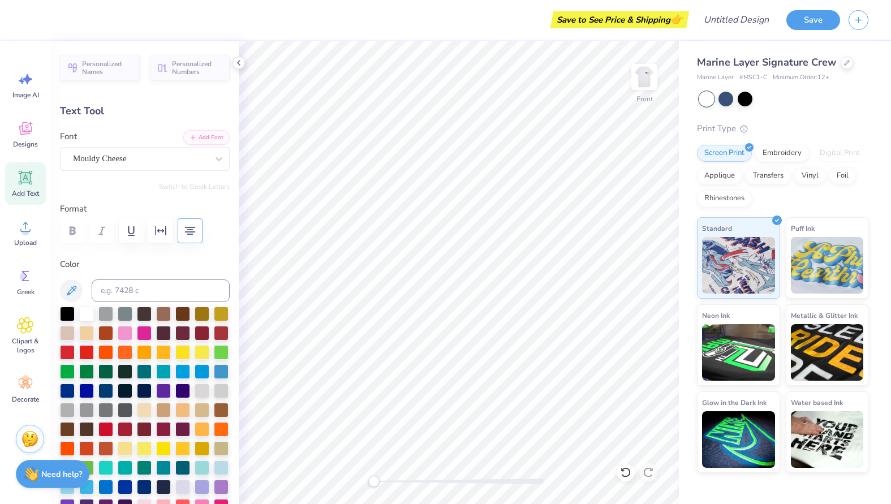
type input "4.88"
type input "12.35"
type input "3.01"
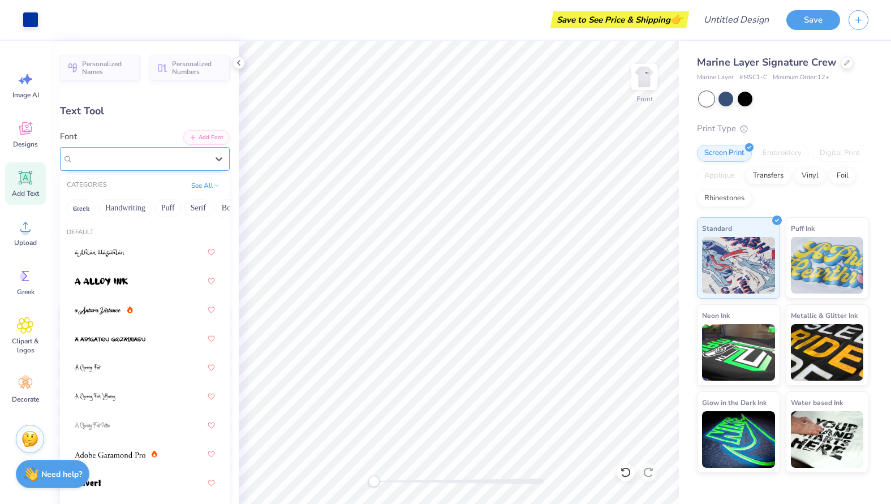
click at [167, 152] on div "Mouldy Cheese" at bounding box center [140, 159] width 137 height 18
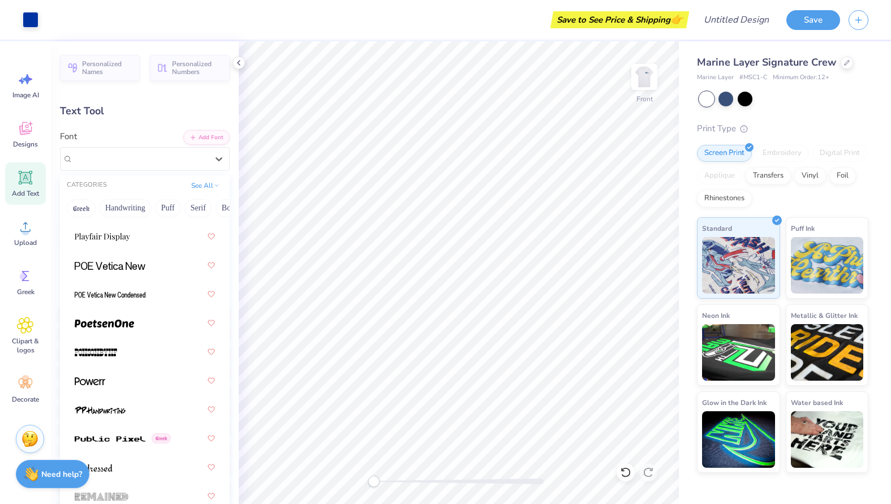
scroll to position [6848, 0]
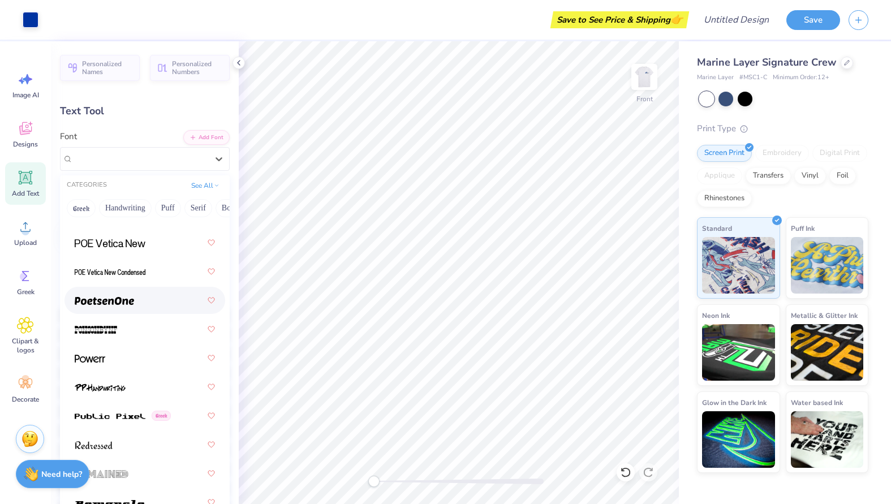
click at [142, 299] on div at bounding box center [145, 300] width 140 height 20
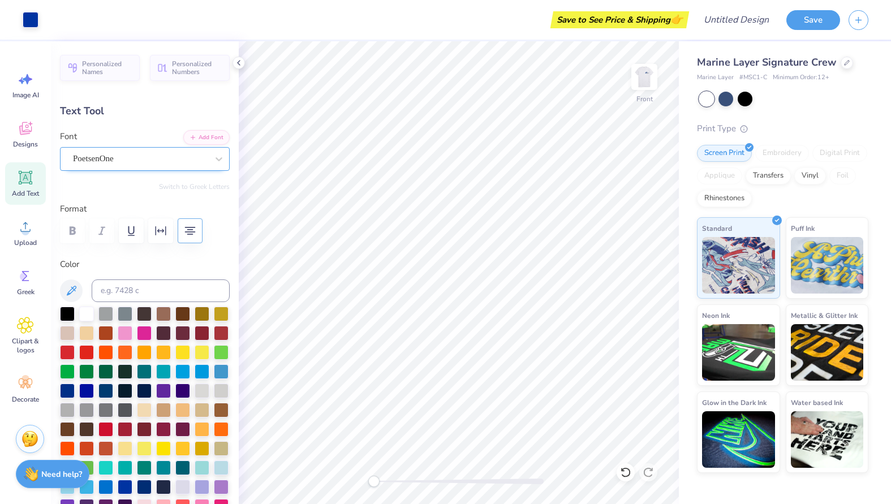
click at [143, 153] on div "PoetsenOne" at bounding box center [140, 159] width 137 height 18
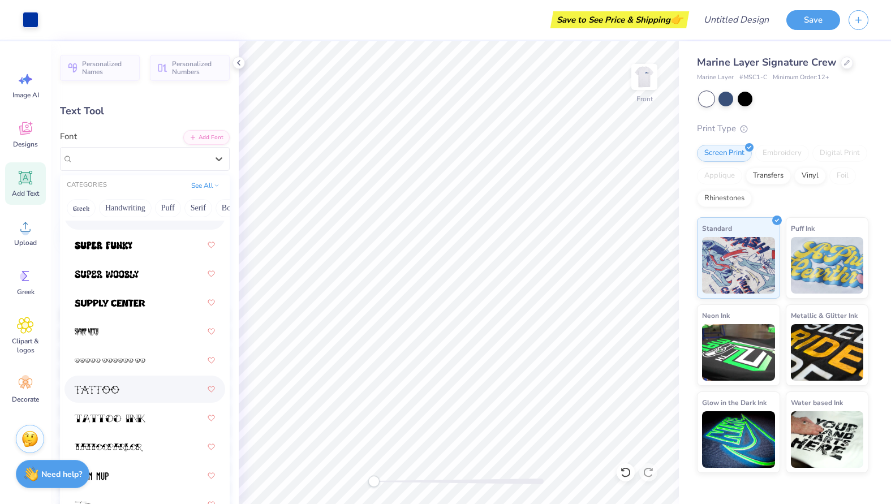
scroll to position [7916, 0]
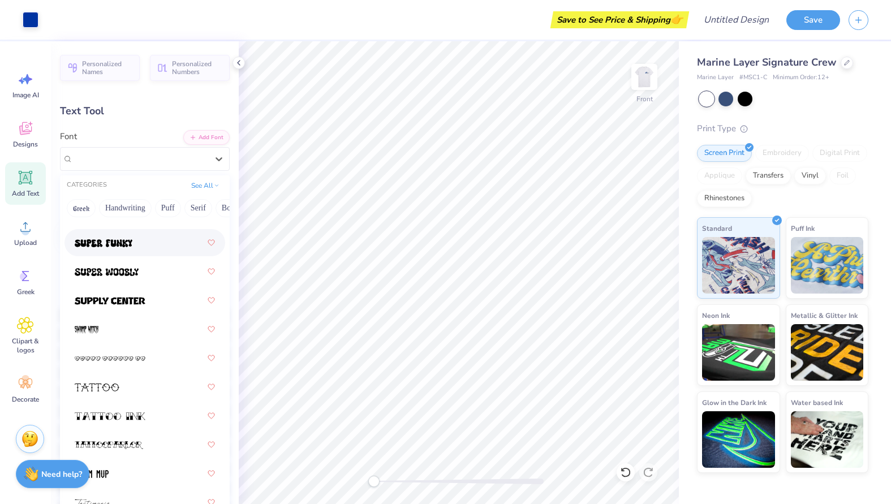
click at [151, 104] on div "Text Tool" at bounding box center [145, 111] width 170 height 15
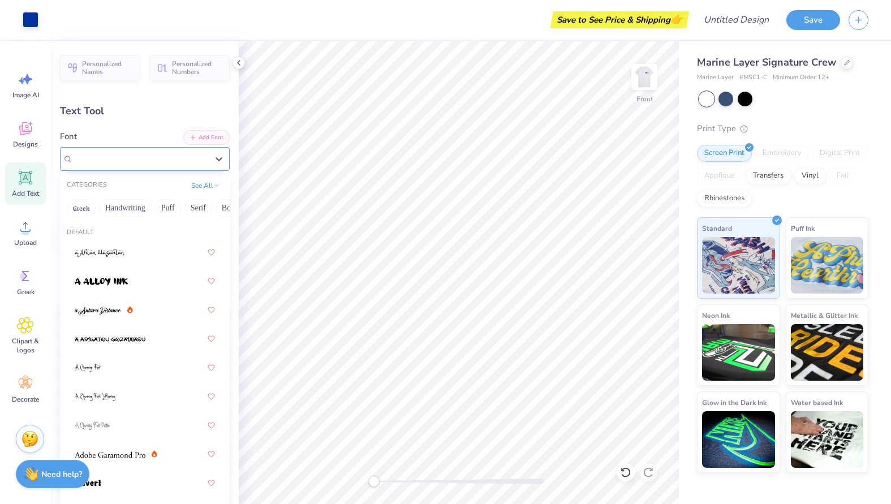
click at [173, 157] on div "PoetsenOne" at bounding box center [140, 159] width 137 height 18
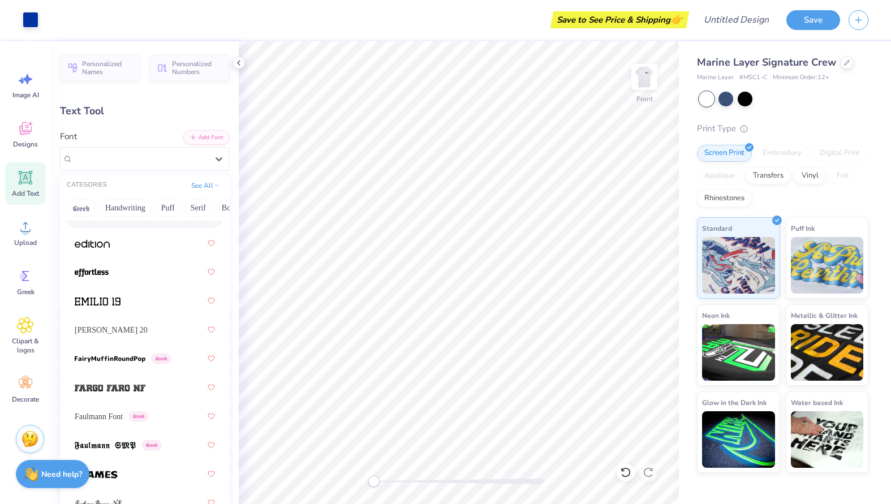
scroll to position [3501, 0]
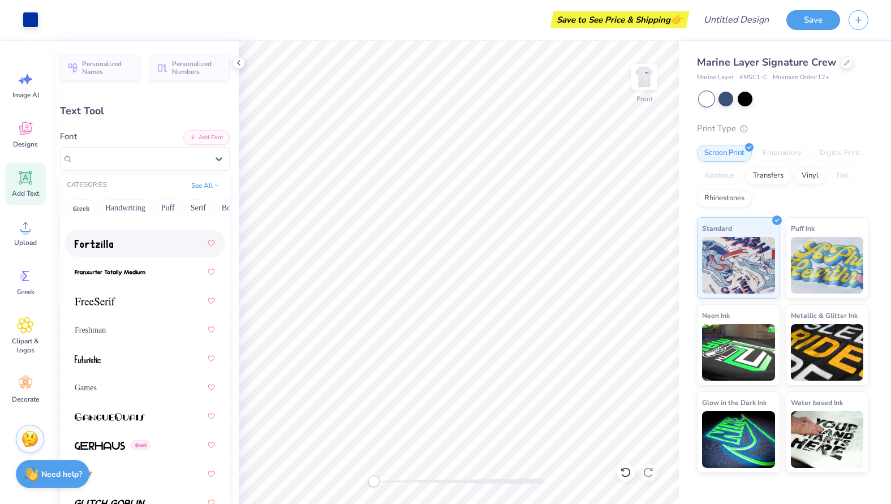
click at [149, 105] on div "Text Tool" at bounding box center [145, 111] width 170 height 15
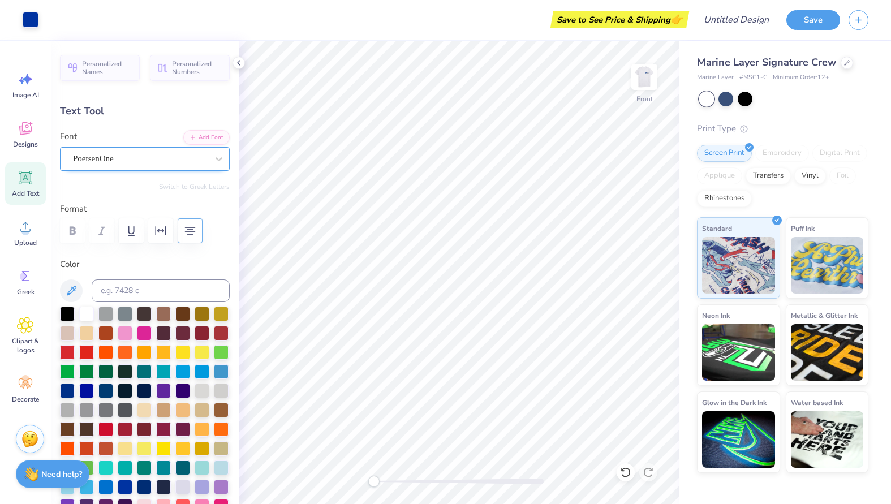
click at [149, 162] on div "PoetsenOne" at bounding box center [140, 159] width 137 height 18
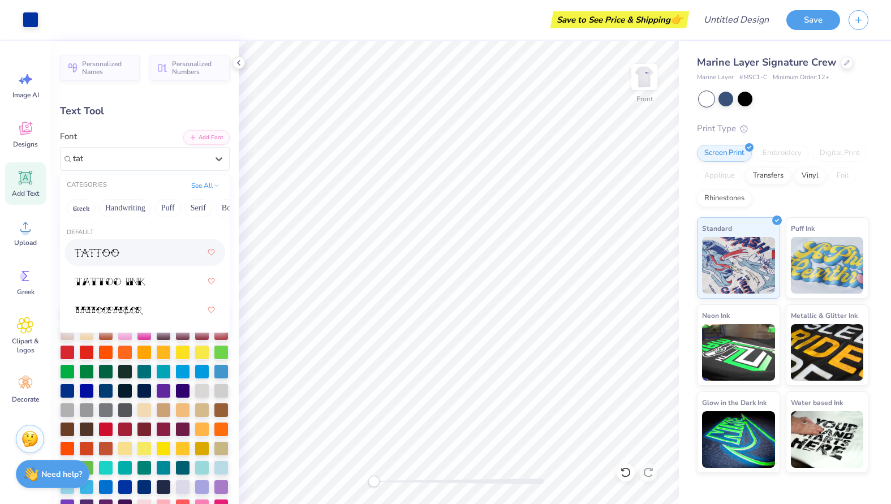
scroll to position [0, 0]
click at [129, 250] on div at bounding box center [145, 252] width 140 height 20
type input "tat"
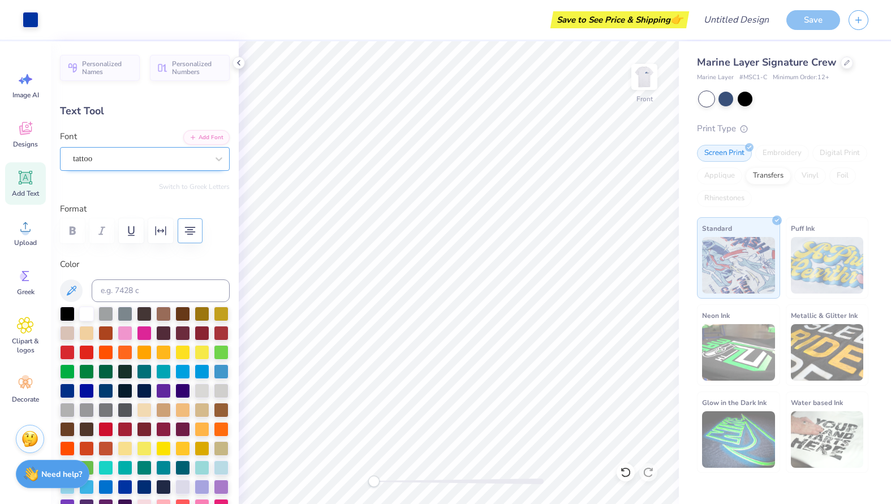
click at [151, 167] on div "tattoo" at bounding box center [145, 159] width 170 height 24
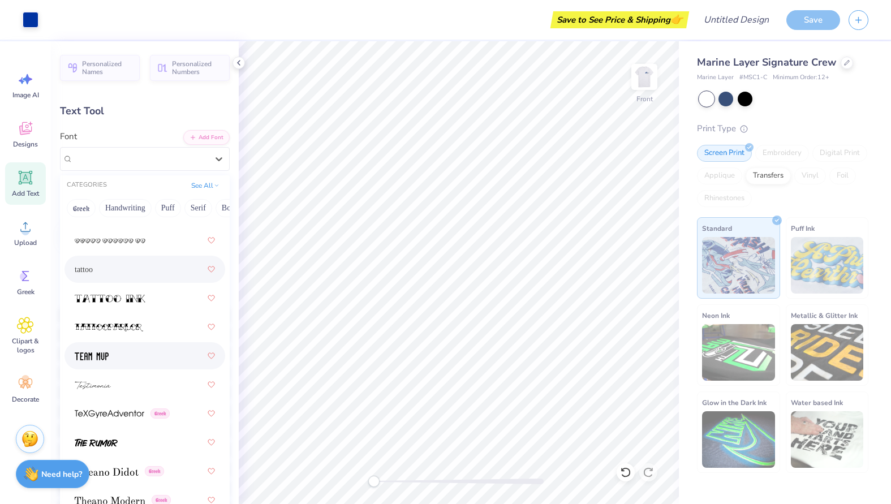
scroll to position [8024, 0]
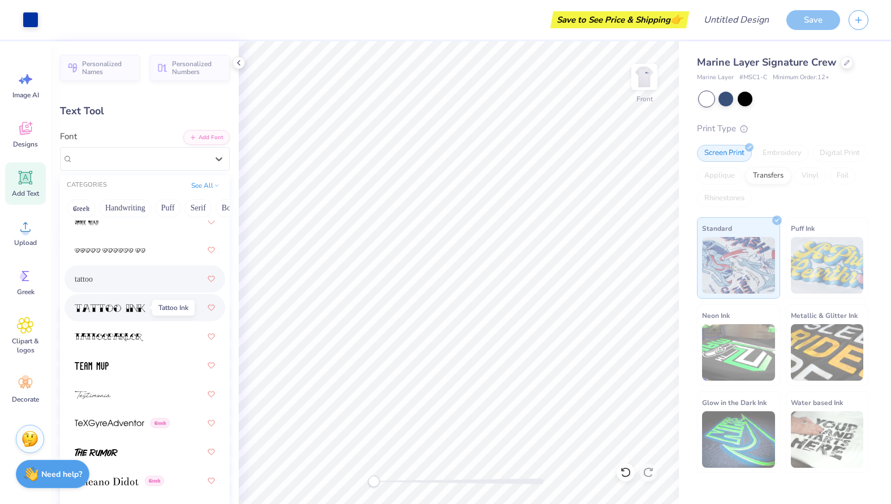
click at [125, 312] on span at bounding box center [110, 308] width 71 height 12
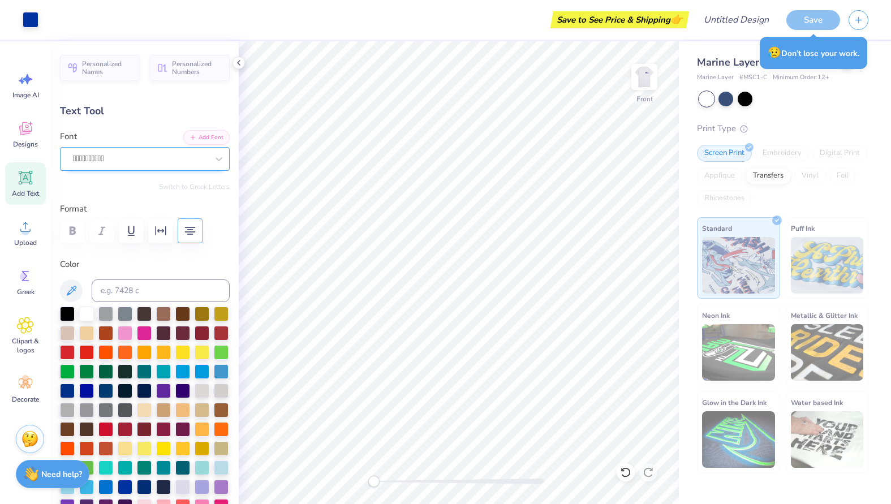
click at [153, 162] on div "" at bounding box center [140, 159] width 137 height 18
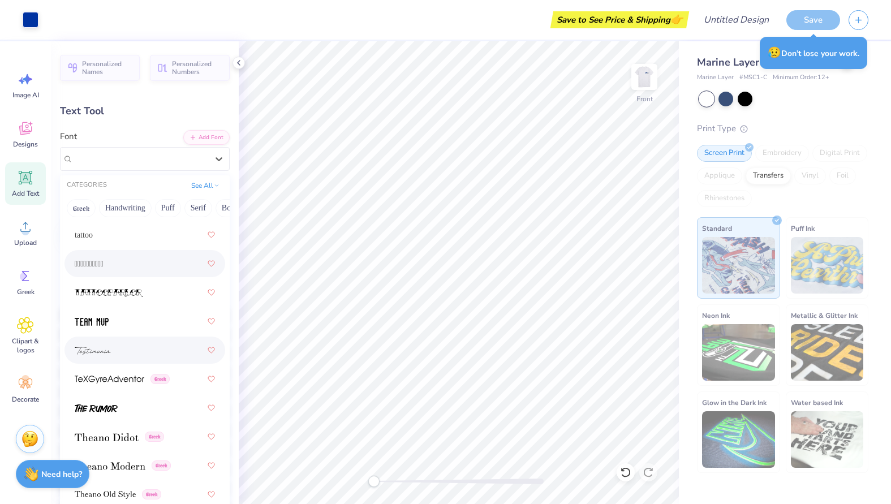
scroll to position [7975, 0]
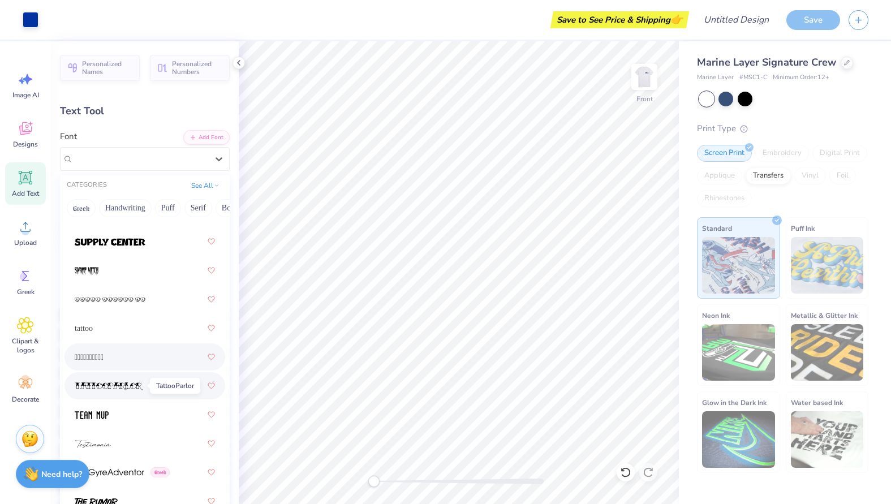
click at [131, 388] on img at bounding box center [109, 386] width 68 height 8
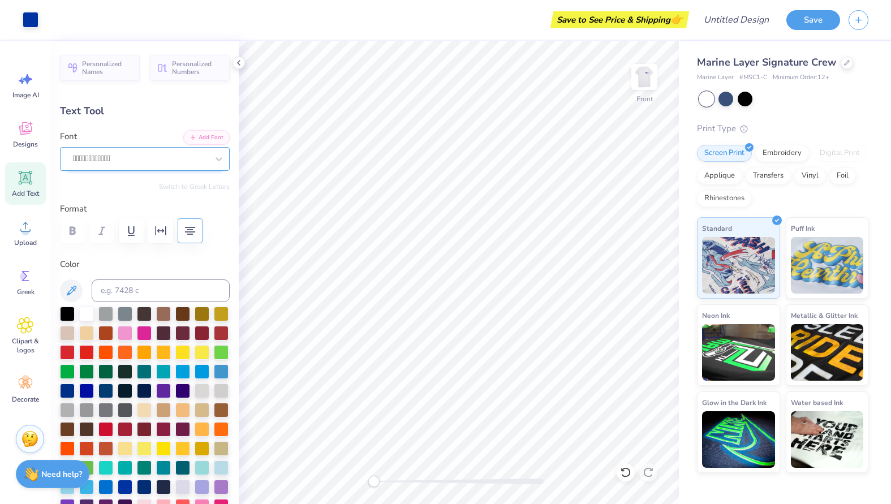
click at [151, 162] on div "" at bounding box center [140, 159] width 137 height 18
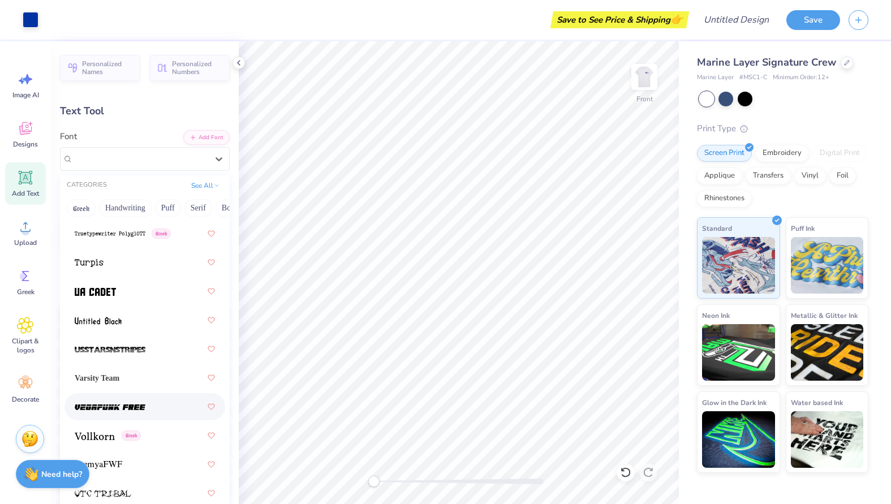
scroll to position [8451, 0]
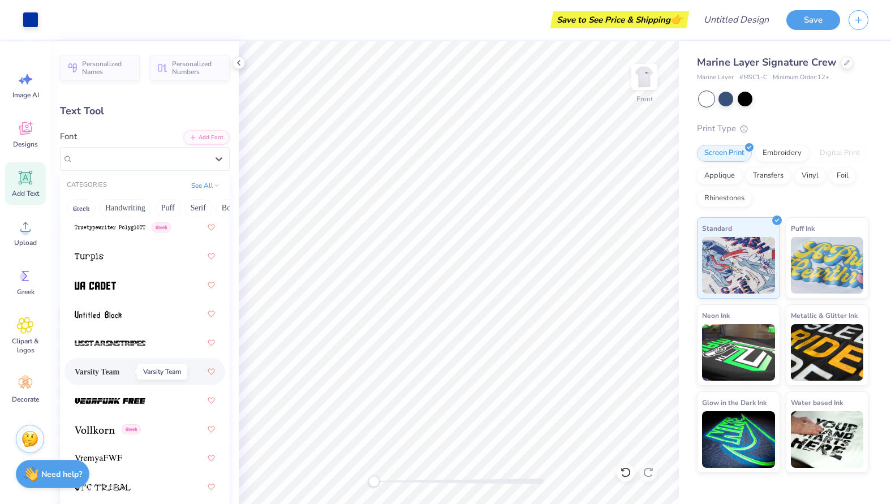
click at [119, 372] on span "Varsity Team" at bounding box center [97, 372] width 45 height 12
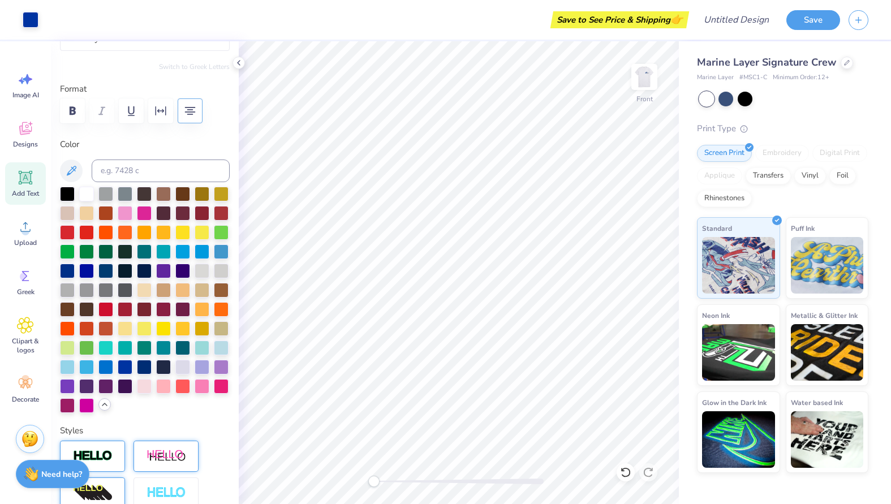
scroll to position [0, 0]
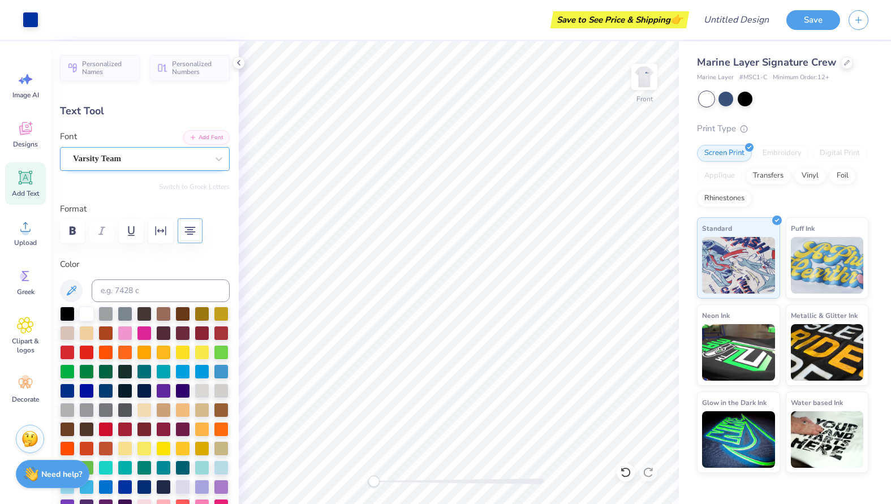
click at [162, 166] on div "Varsity Team" at bounding box center [140, 159] width 137 height 18
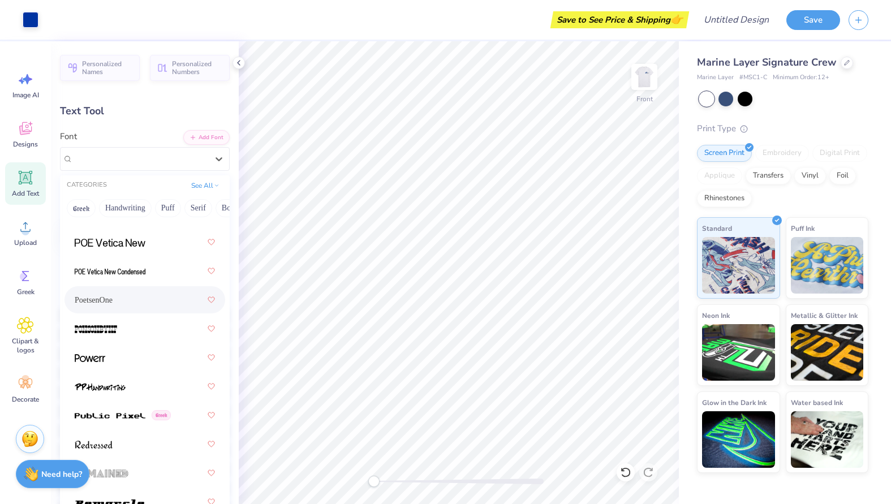
scroll to position [6868, 0]
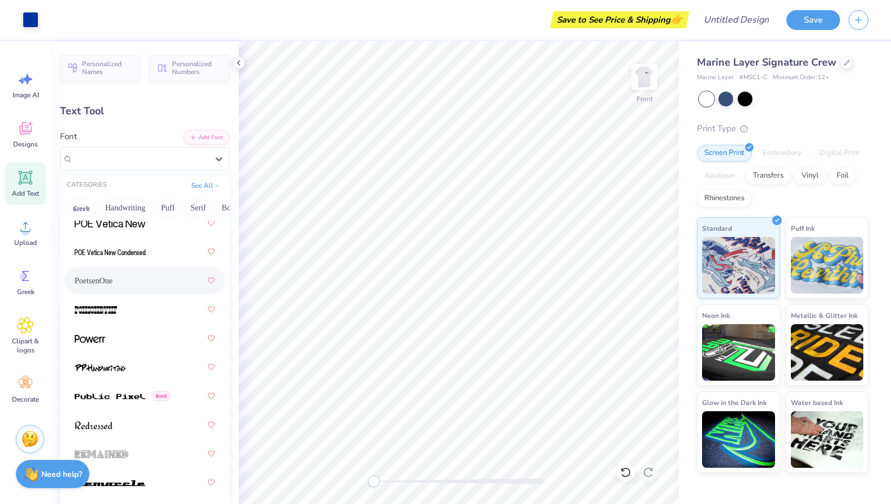
click at [122, 290] on div "PoetsenOne" at bounding box center [145, 280] width 140 height 20
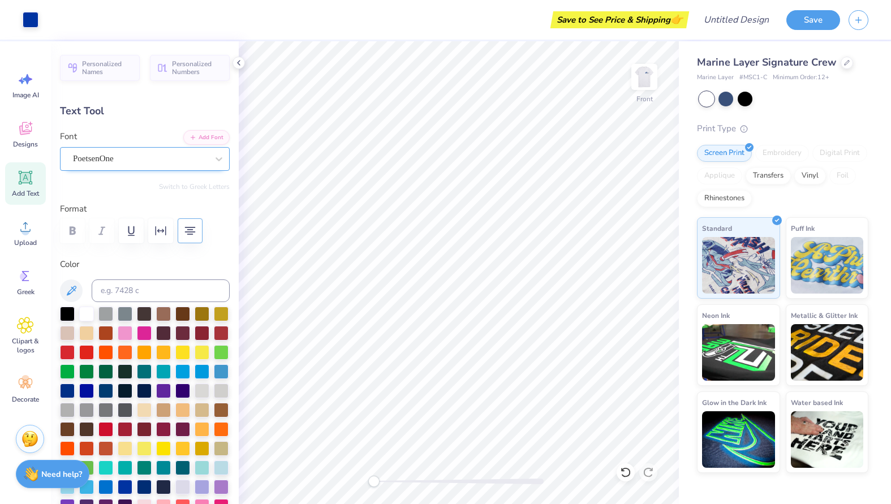
click at [134, 166] on div "PoetsenOne" at bounding box center [140, 159] width 137 height 18
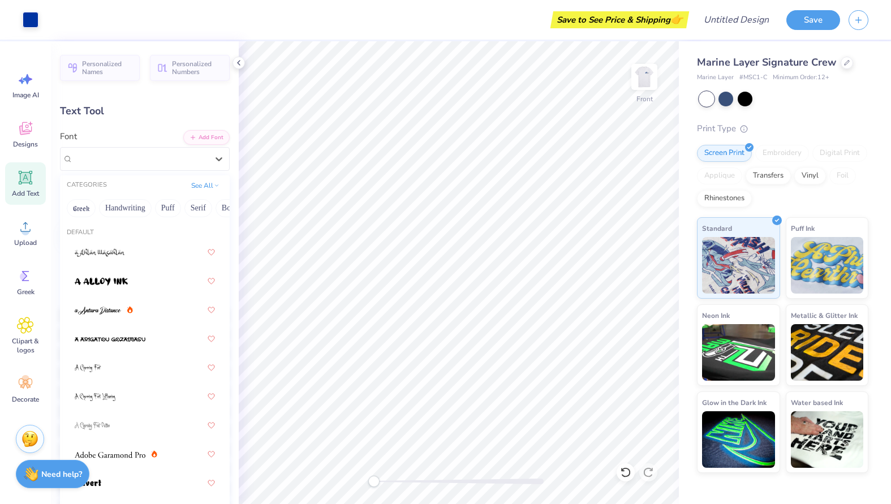
type input "12.57"
type input "2.85"
type input "4.95"
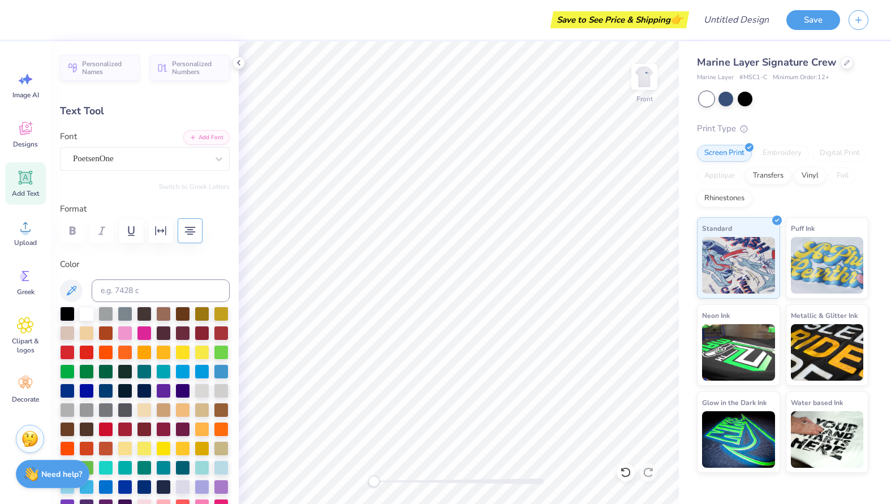
scroll to position [10, 9]
type textarea "[DOMAIN_NAME] 7549990020"
type input "13.00"
click at [625, 470] on icon at bounding box center [625, 472] width 11 height 11
click at [647, 474] on icon at bounding box center [648, 472] width 11 height 11
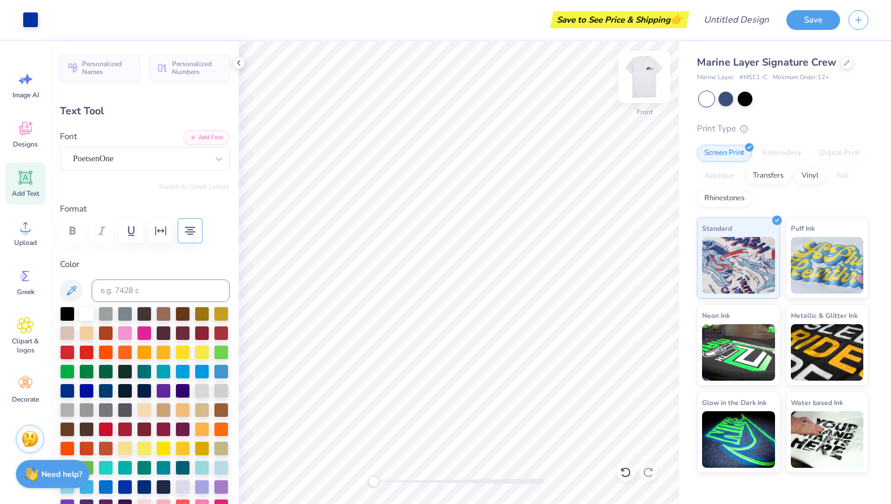
click at [635, 85] on img at bounding box center [644, 76] width 45 height 45
click at [826, 18] on button "Save" at bounding box center [813, 18] width 54 height 20
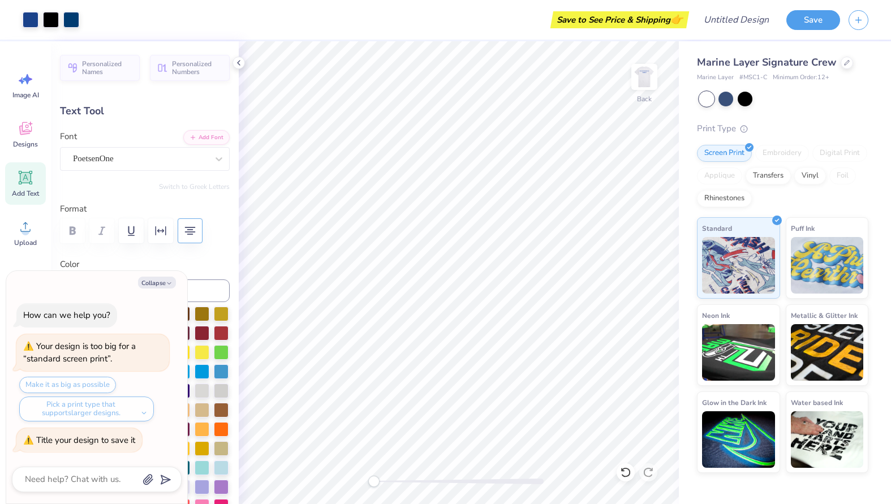
click at [625, 20] on div "Save to See Price & Shipping 👉" at bounding box center [619, 19] width 133 height 17
click at [802, 25] on button "Save" at bounding box center [813, 18] width 54 height 20
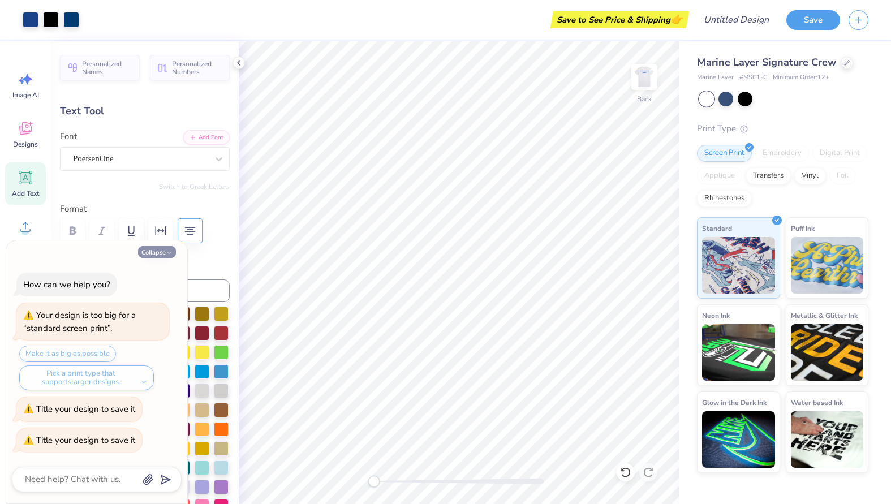
click at [156, 255] on button "Collapse" at bounding box center [157, 252] width 38 height 12
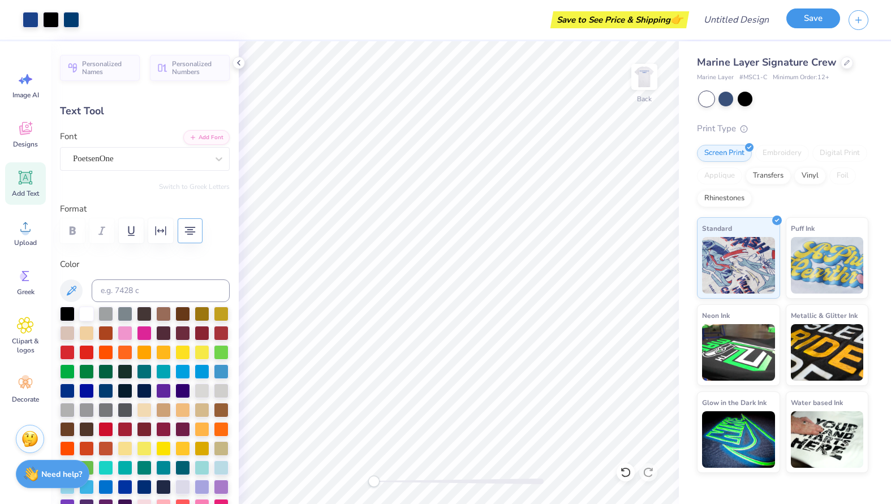
click at [797, 22] on button "Save" at bounding box center [813, 18] width 54 height 20
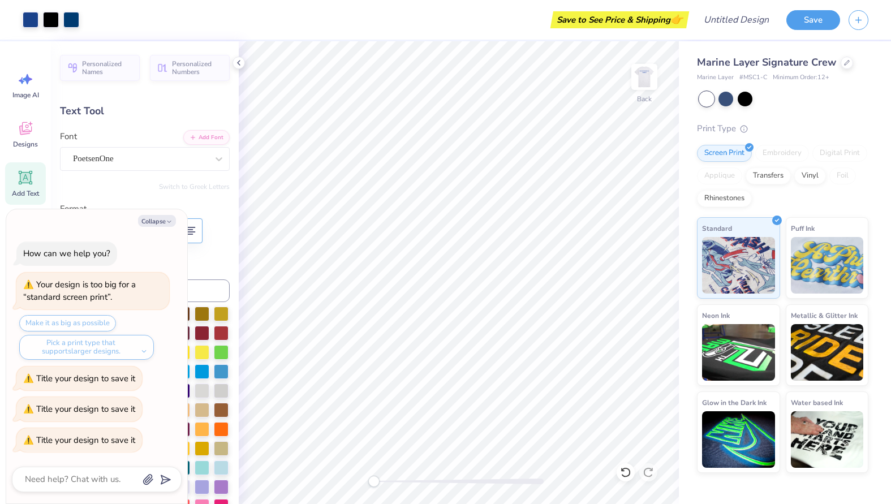
click at [78, 322] on div "Make it as big as possible Pick a print type that supports larger designs." at bounding box center [94, 337] width 150 height 45
click at [65, 322] on div "Make it as big as possible Pick a print type that supports larger designs." at bounding box center [94, 337] width 150 height 45
click at [65, 325] on div "Make it as big as possible Pick a print type that supports larger designs." at bounding box center [94, 337] width 150 height 45
click at [75, 479] on textarea at bounding box center [81, 479] width 115 height 15
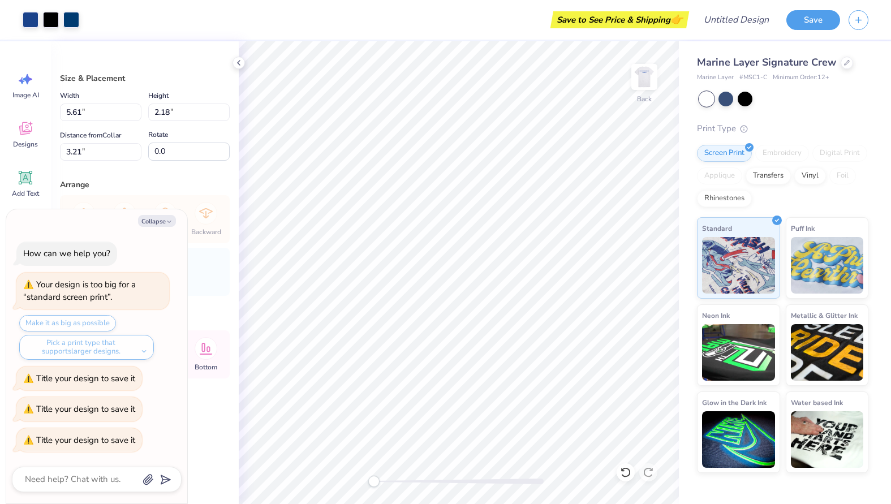
type textarea "x"
type input "5.25"
type input "2.05"
click at [67, 323] on div "Make it as big as possible Pick a print type that supports larger designs." at bounding box center [94, 337] width 150 height 45
click at [66, 358] on div "Pick a print type that supports larger designs." at bounding box center [86, 347] width 135 height 25
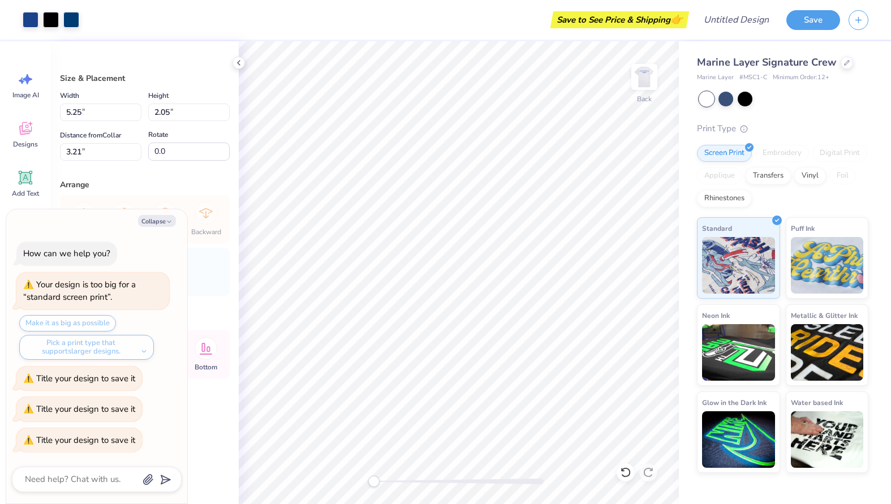
click at [122, 357] on div "Pick a print type that supports larger designs." at bounding box center [86, 347] width 135 height 25
click at [146, 350] on div "Pick a print type that supports larger designs." at bounding box center [86, 347] width 135 height 25
click at [161, 220] on button "Collapse" at bounding box center [157, 221] width 38 height 12
type textarea "x"
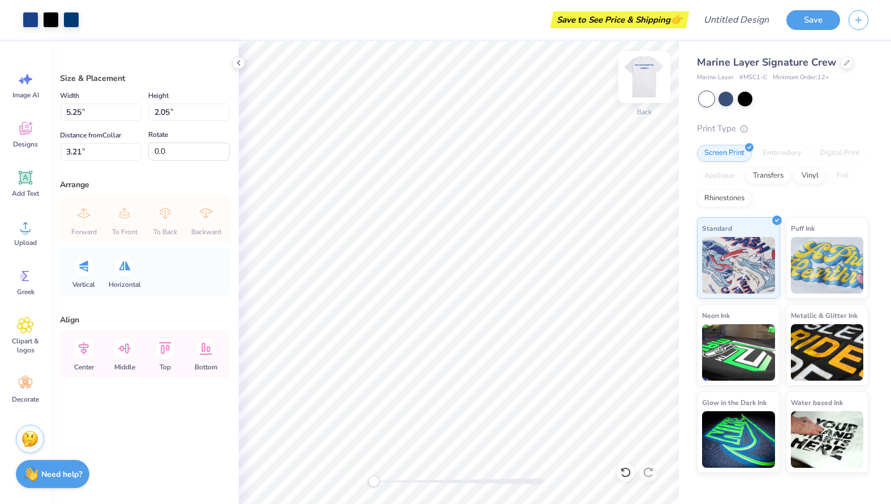
click at [642, 87] on img at bounding box center [644, 76] width 45 height 45
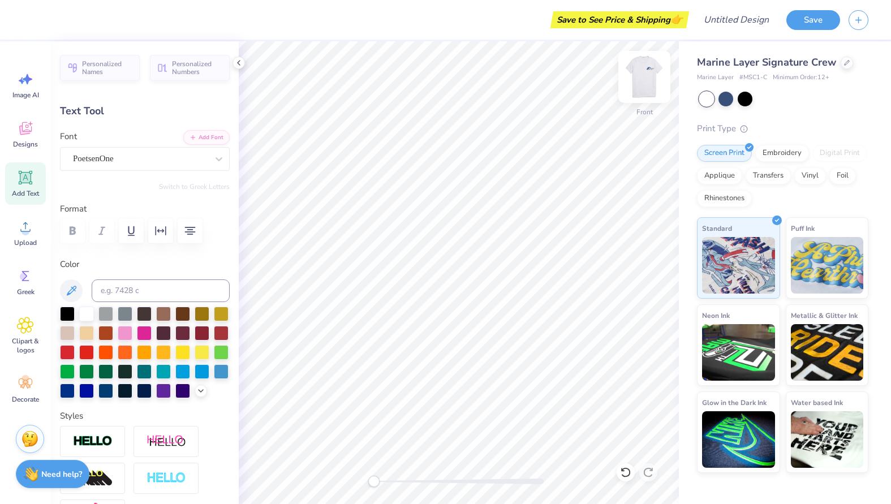
type input "11.52"
type input "2.53"
click at [804, 16] on button "Save" at bounding box center [813, 18] width 54 height 20
type textarea "x"
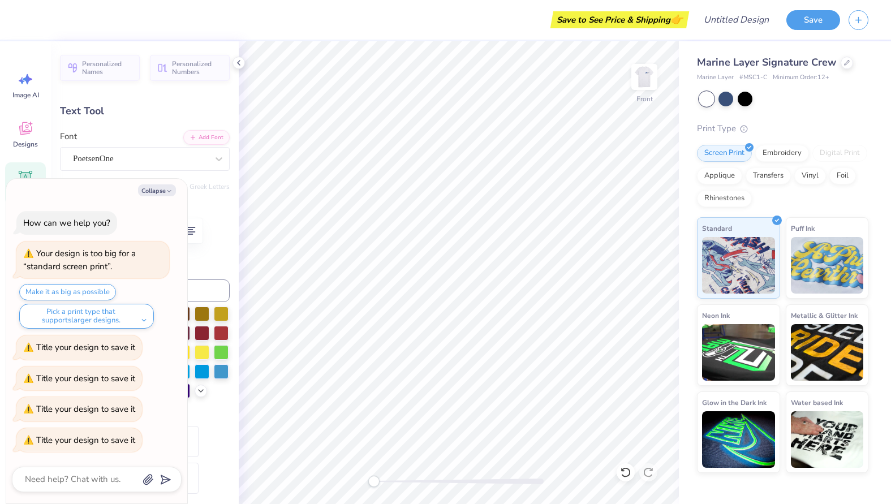
click at [53, 472] on textarea at bounding box center [81, 479] width 115 height 15
type textarea "a"
type textarea "x"
type textarea "at"
type textarea "x"
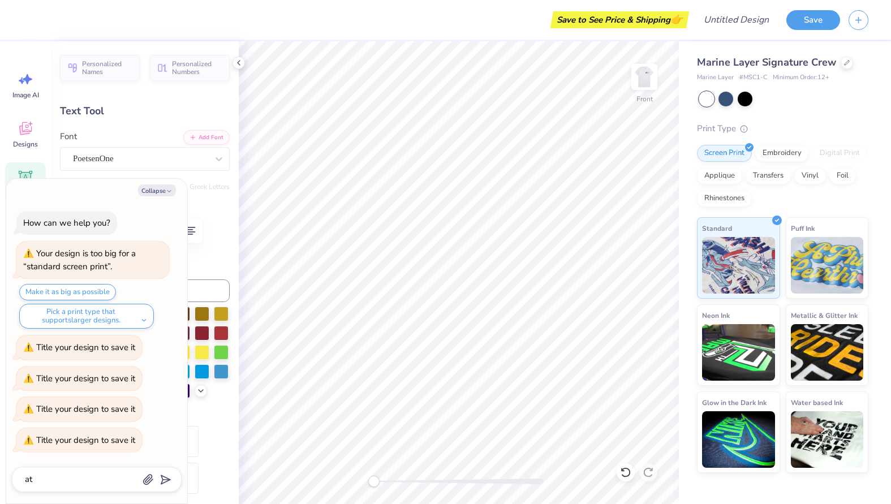
type textarea "a"
type textarea "x"
type textarea "t"
type textarea "x"
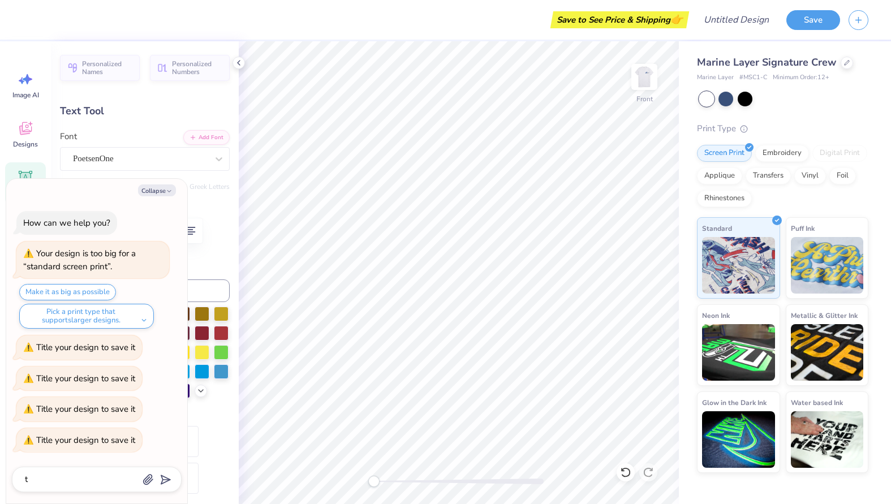
type textarea "ts"
type textarea "x"
type textarea "tsh"
type textarea "x"
type textarea "tshi"
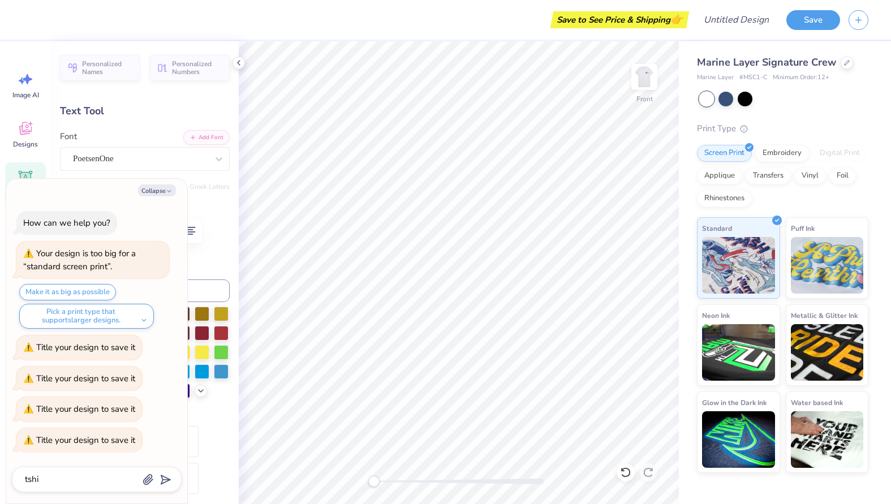
type textarea "x"
type textarea "tshir"
type textarea "x"
type textarea "tshirt"
type textarea "x"
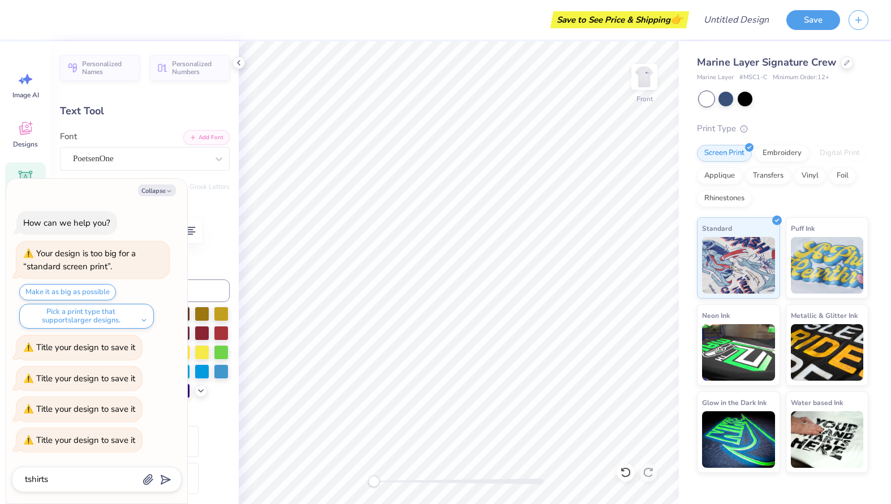
type textarea "tshirts"
type input "tshirts"
type textarea "x"
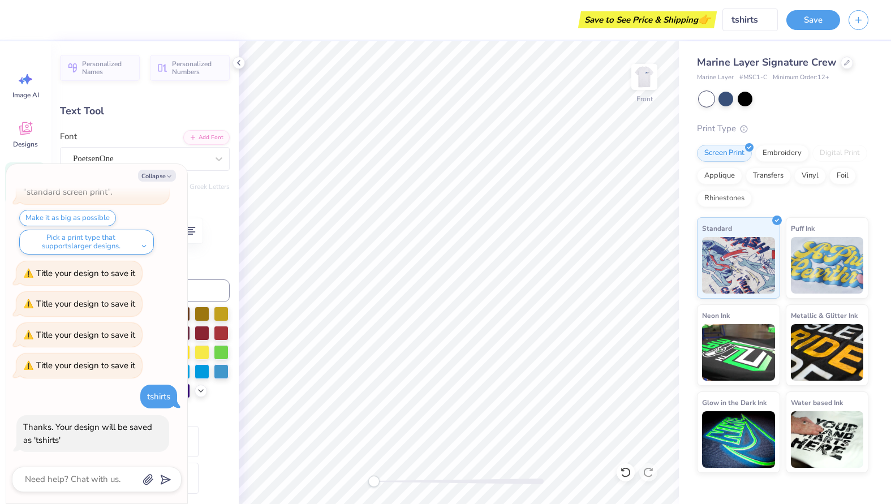
drag, startPoint x: 651, startPoint y: 24, endPoint x: 764, endPoint y: 23, distance: 112.6
click at [653, 24] on div "Save to See Price & Shipping 👉" at bounding box center [647, 19] width 133 height 17
click at [807, 20] on button "Save" at bounding box center [813, 18] width 54 height 20
type textarea "x"
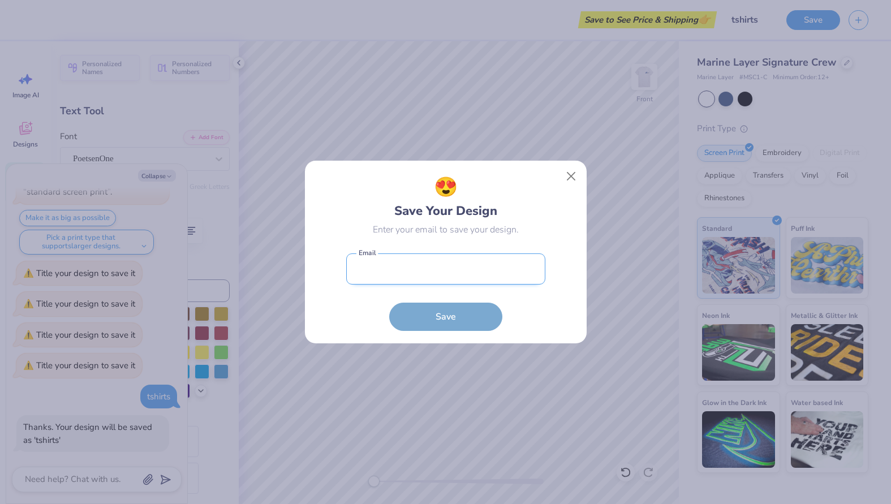
click at [432, 273] on input "email" at bounding box center [445, 268] width 199 height 31
type input "[EMAIL_ADDRESS][DOMAIN_NAME]"
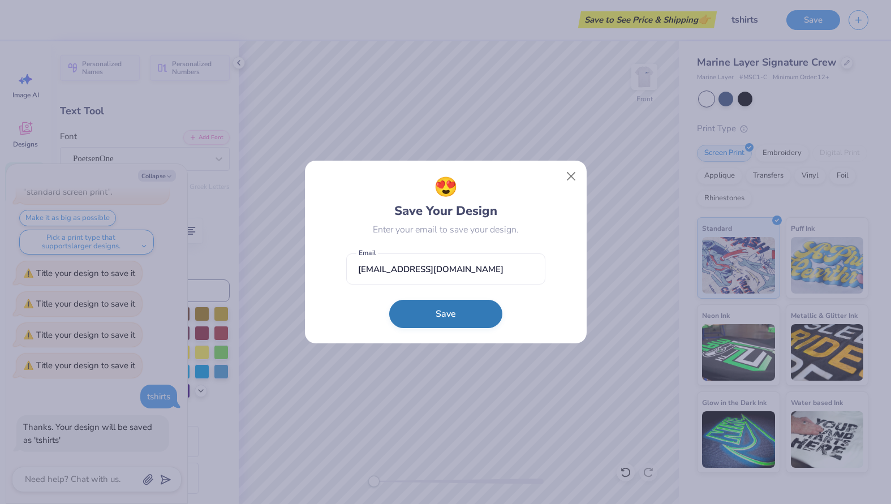
click at [459, 313] on button "Save" at bounding box center [445, 314] width 113 height 28
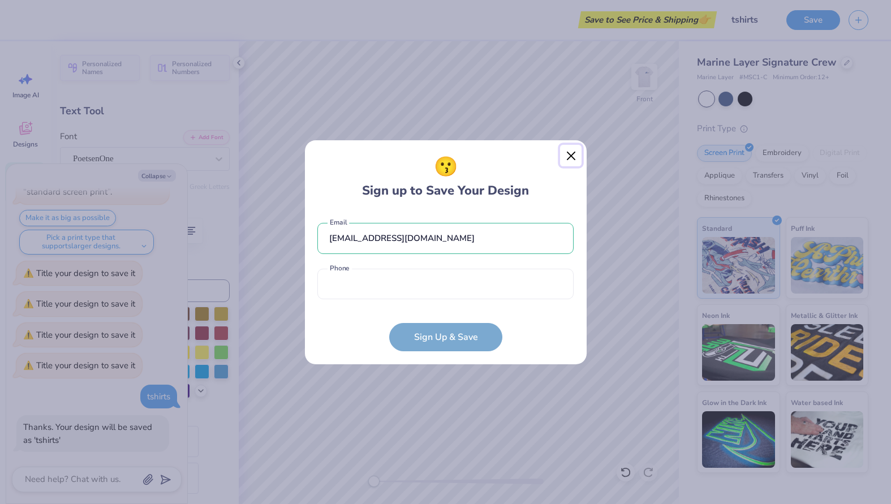
click at [566, 154] on button "Close" at bounding box center [571, 156] width 22 height 22
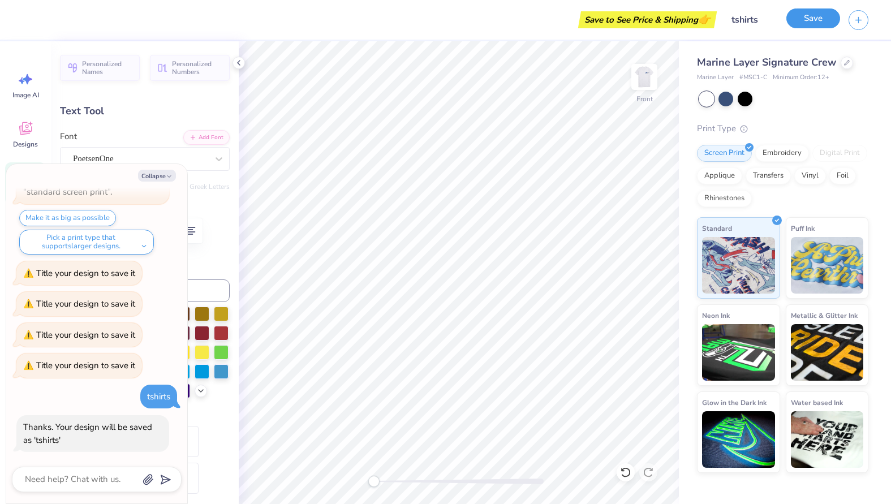
click at [816, 21] on button "Save" at bounding box center [813, 18] width 54 height 20
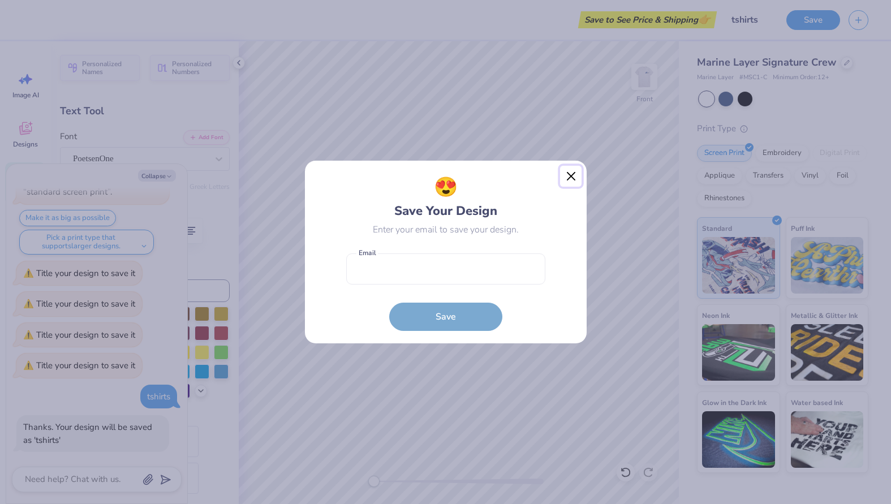
click at [567, 179] on button "Close" at bounding box center [571, 177] width 22 height 22
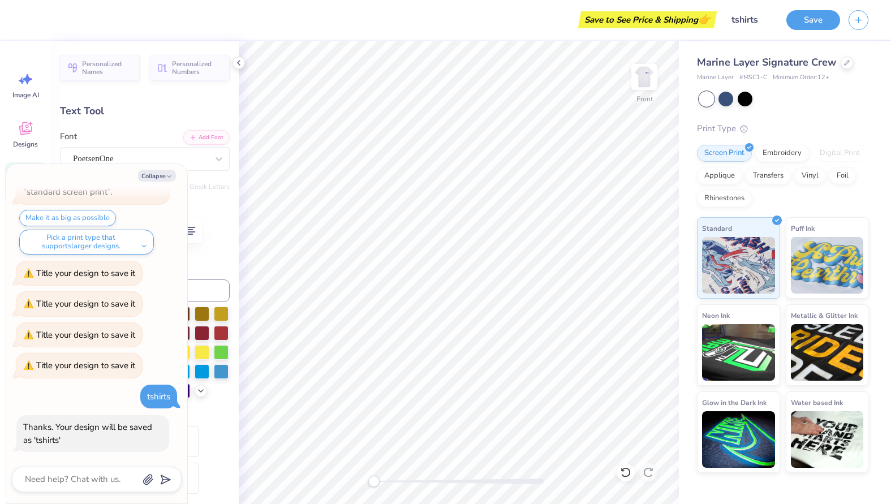
type textarea "x"
